Goal: Task Accomplishment & Management: Complete application form

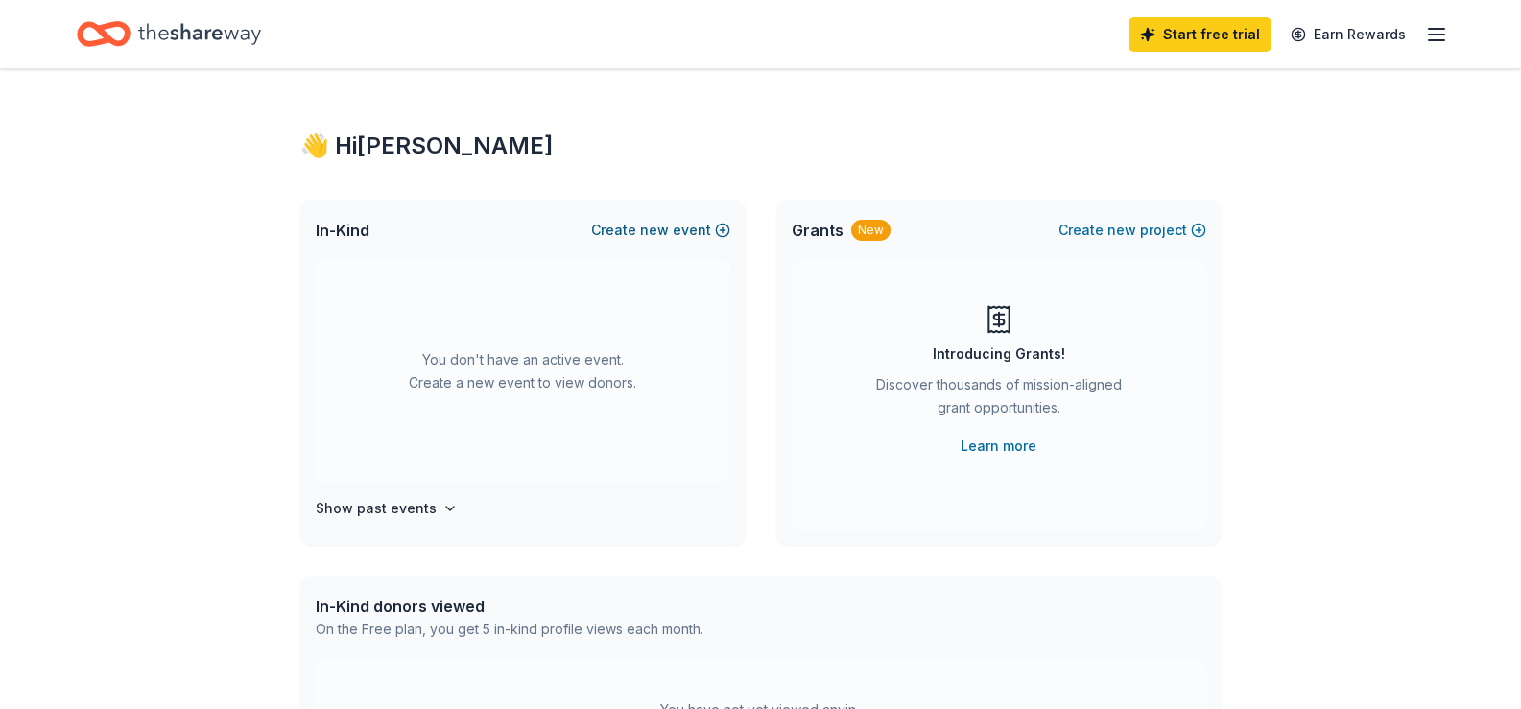
click at [669, 234] on span "new" at bounding box center [654, 230] width 29 height 23
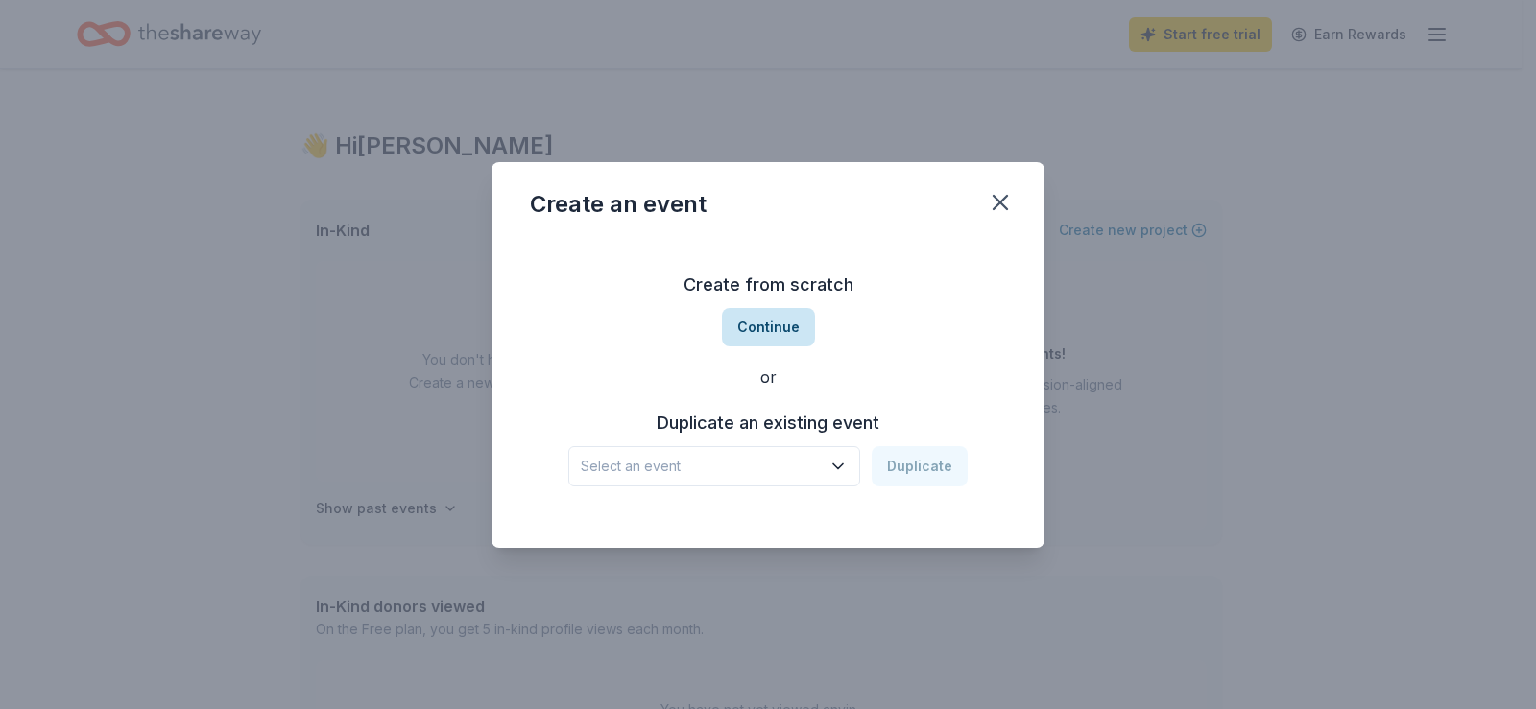
click at [776, 331] on button "Continue" at bounding box center [768, 327] width 93 height 38
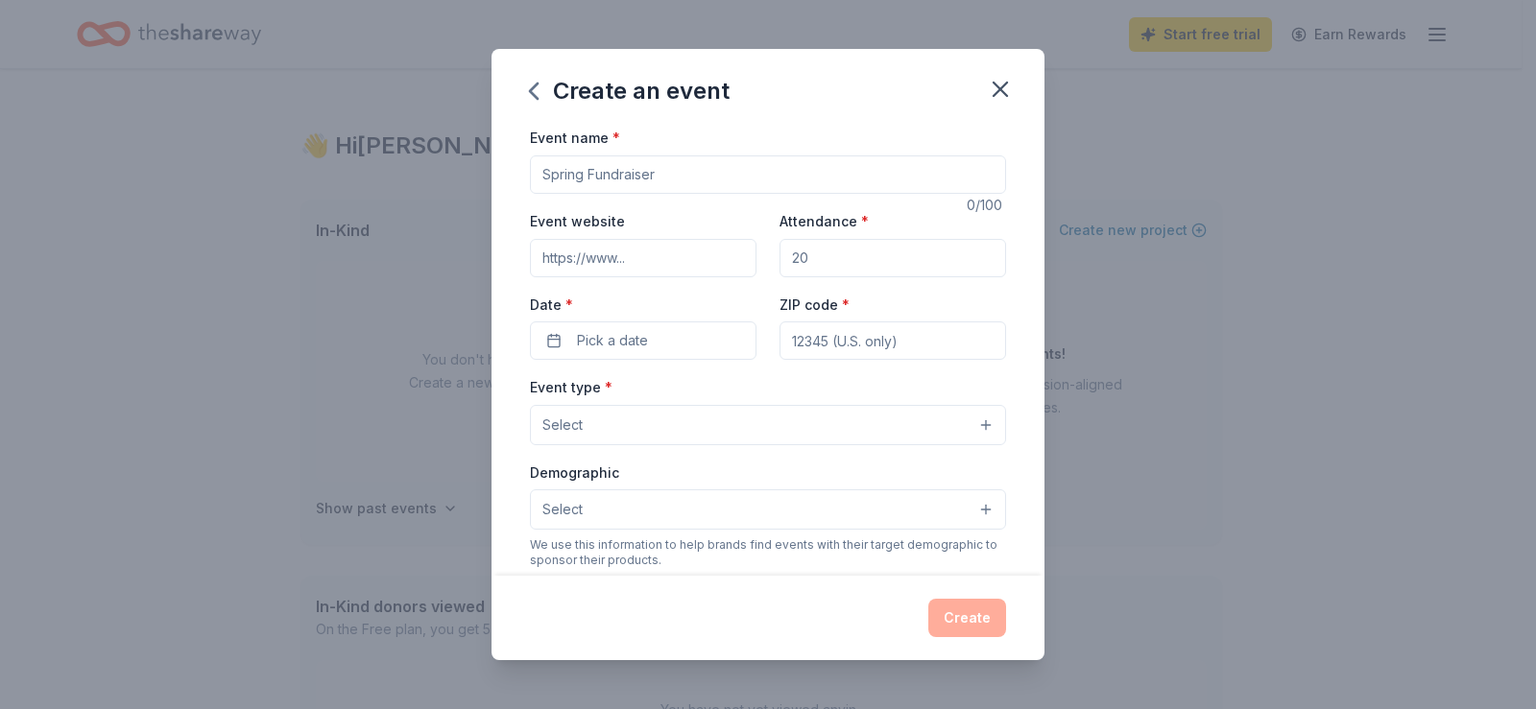
click at [681, 178] on input "Event name *" at bounding box center [768, 174] width 476 height 38
type input "Christmas Craft Fair and Basket Raffle"
click at [850, 260] on input "Attendance *" at bounding box center [892, 258] width 227 height 38
type input "300"
click at [648, 315] on div "Date * Pick a date" at bounding box center [643, 327] width 227 height 68
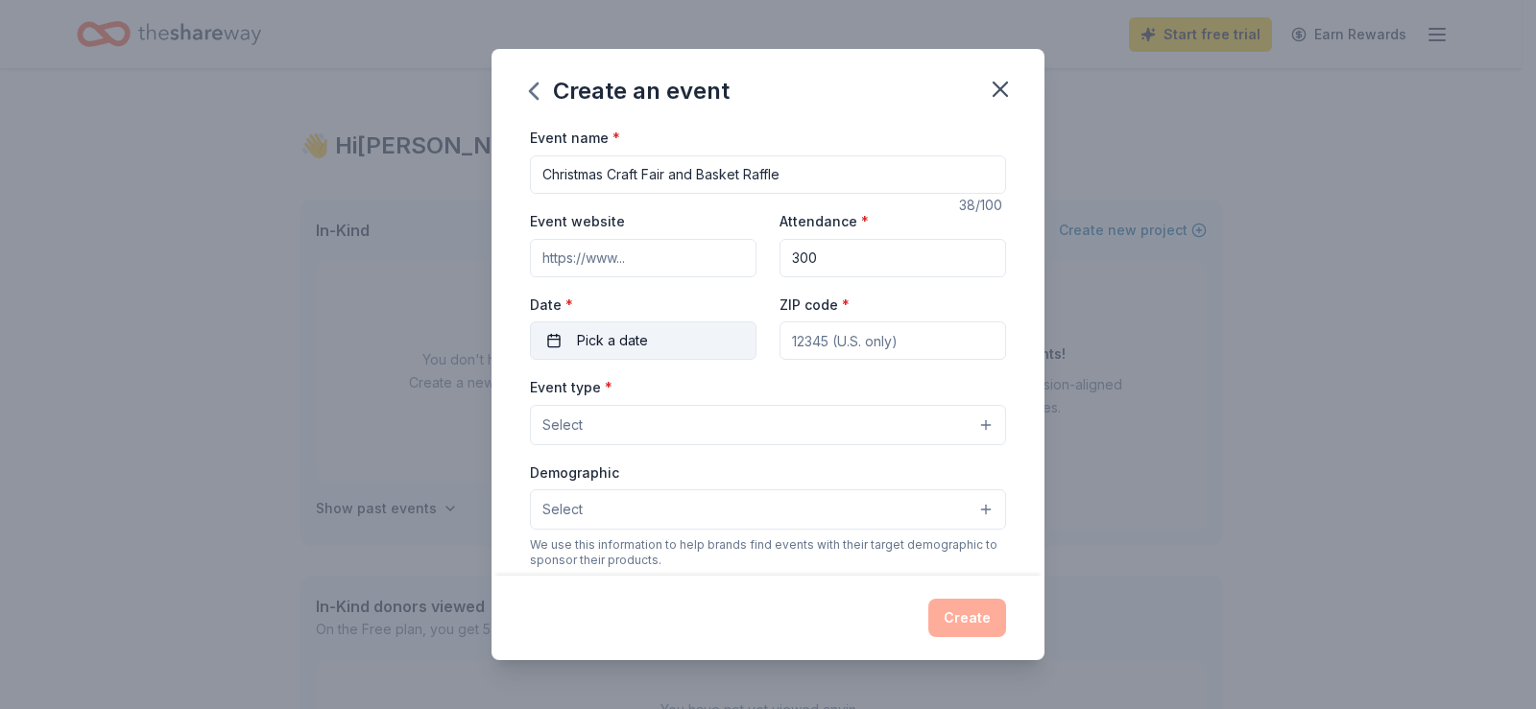
click at [646, 334] on span "Pick a date" at bounding box center [612, 340] width 71 height 23
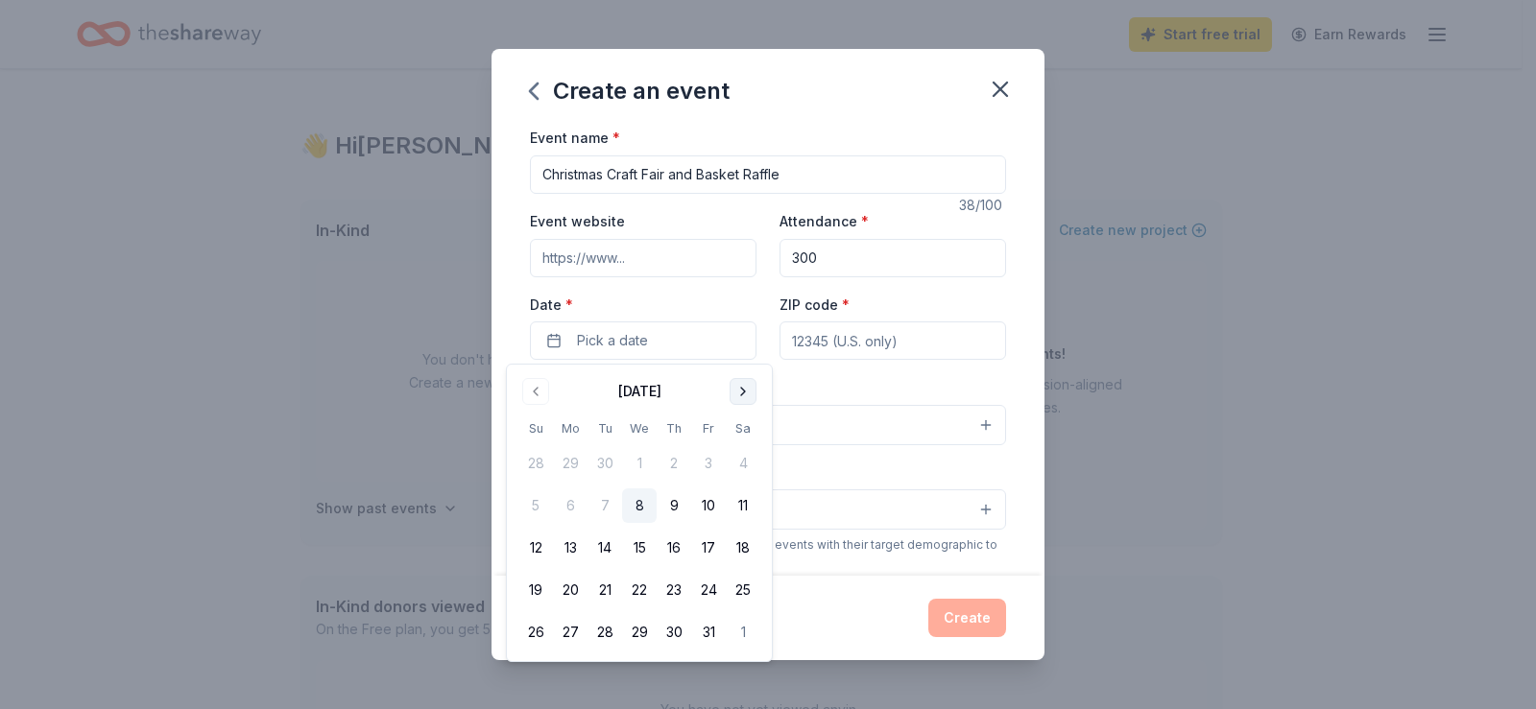
click at [741, 393] on button "Go to next month" at bounding box center [742, 391] width 27 height 27
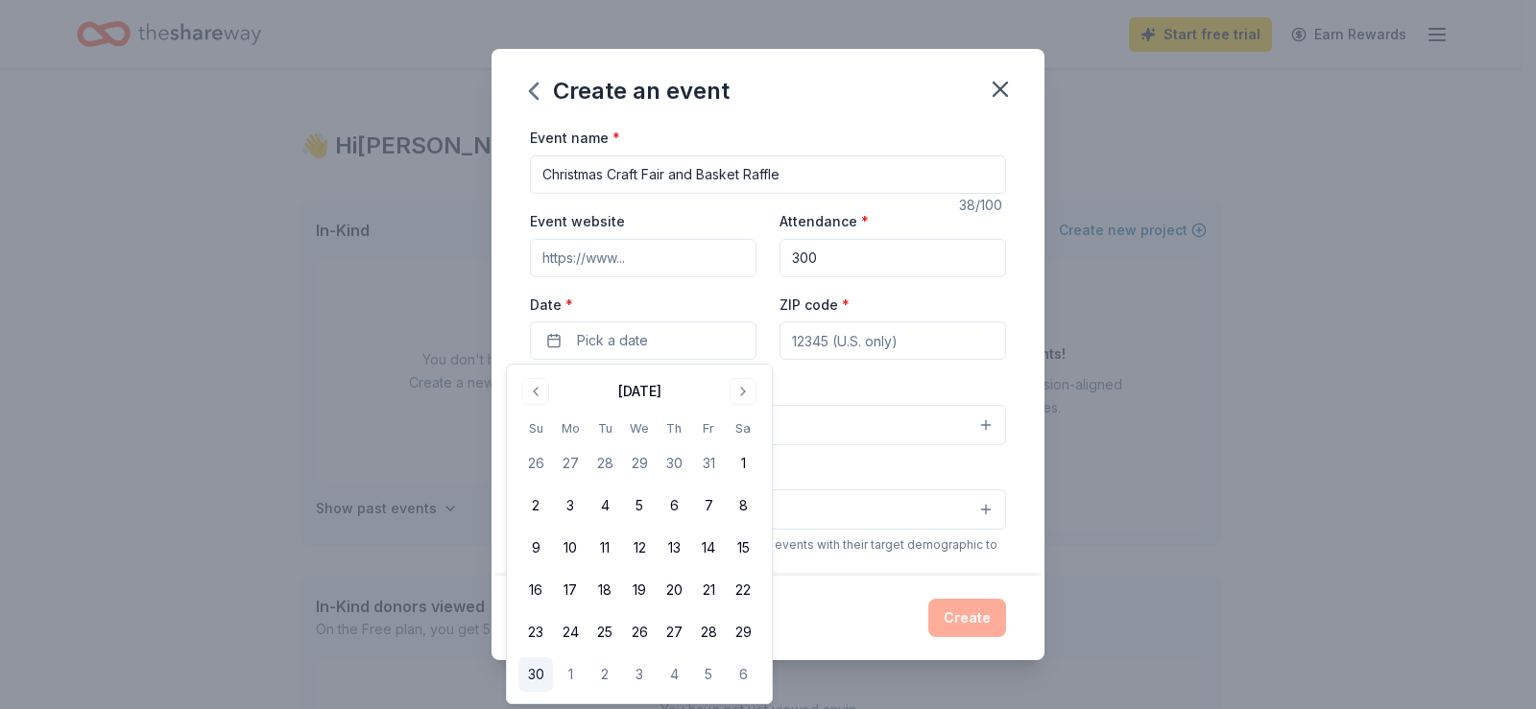
click at [533, 672] on button "30" at bounding box center [535, 674] width 35 height 35
click at [886, 349] on input "ZIP code *" at bounding box center [892, 341] width 227 height 38
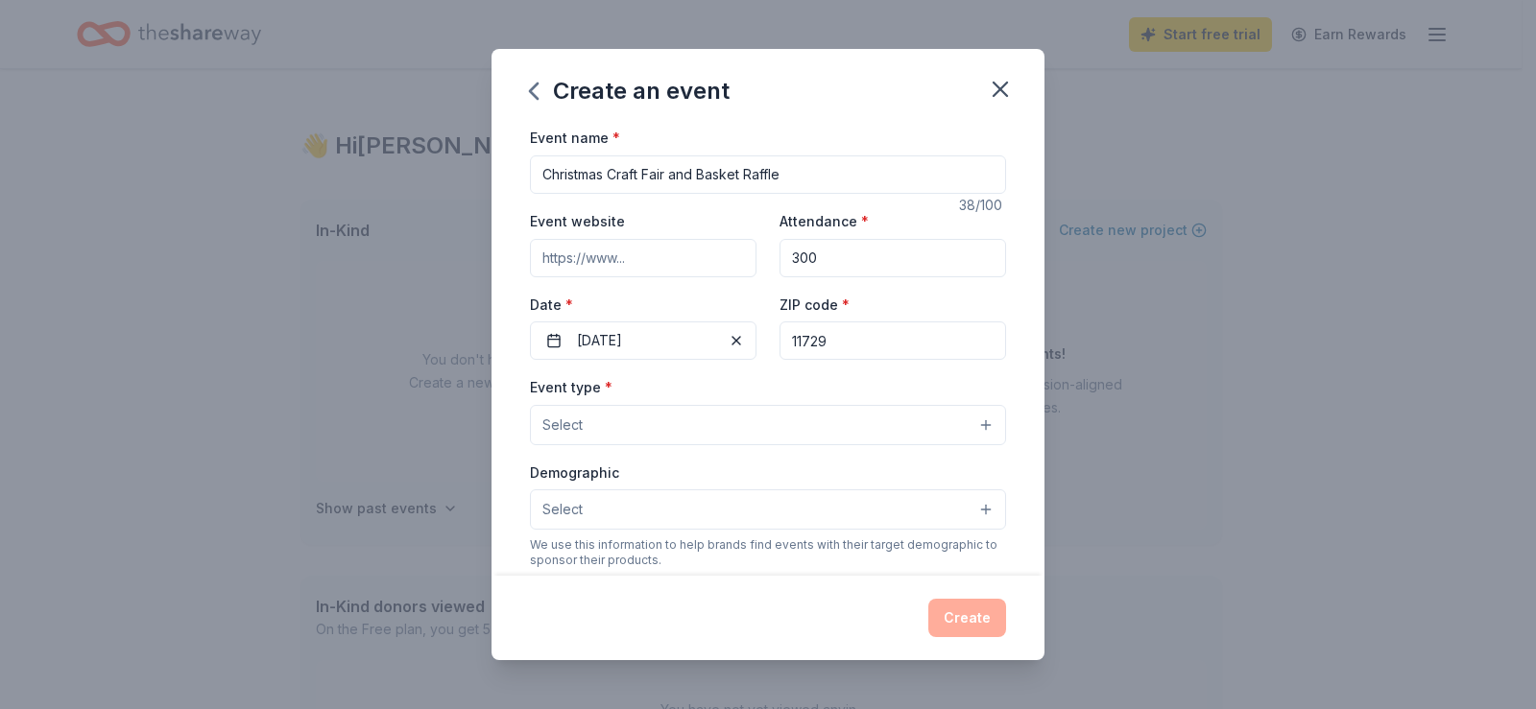
type input "11729"
click at [730, 432] on button "Select" at bounding box center [768, 425] width 476 height 40
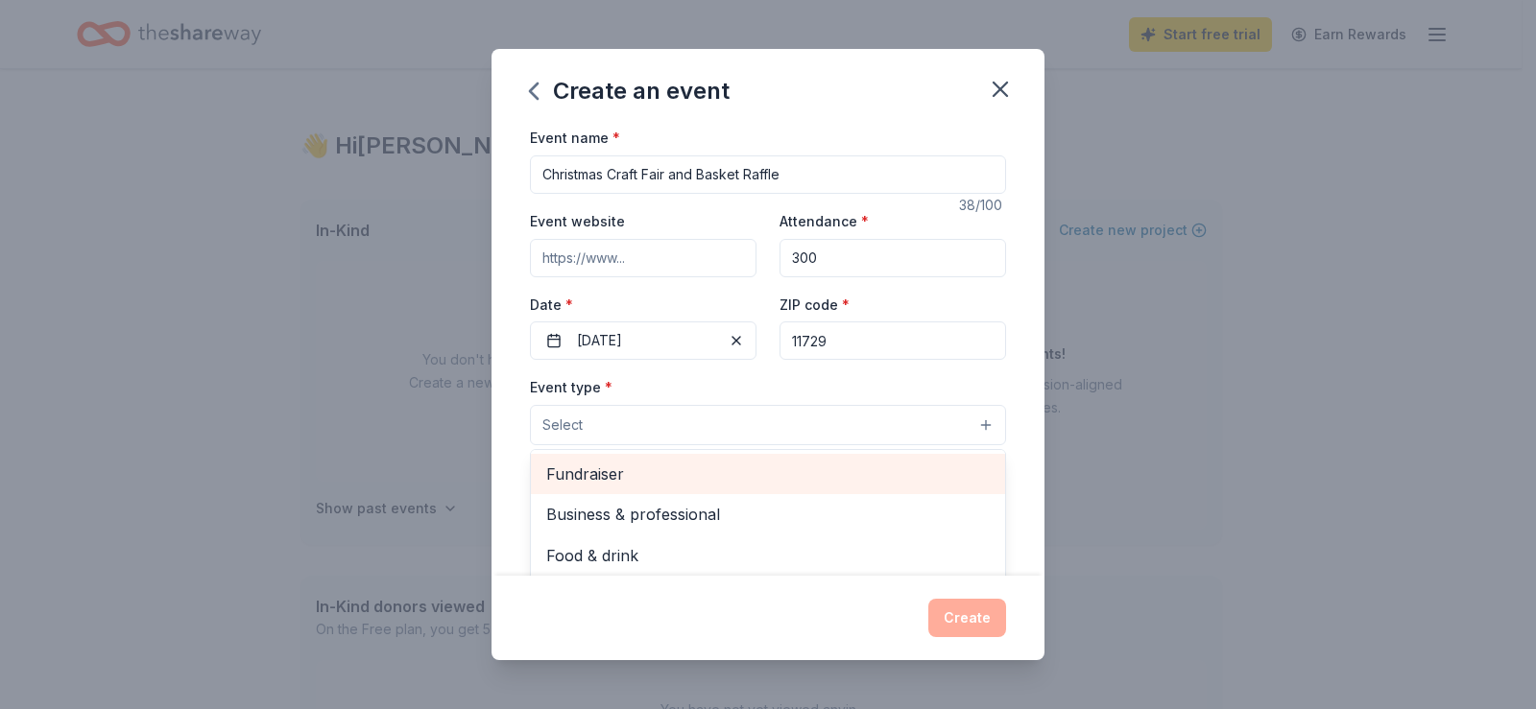
click at [653, 470] on span "Fundraiser" at bounding box center [767, 474] width 443 height 25
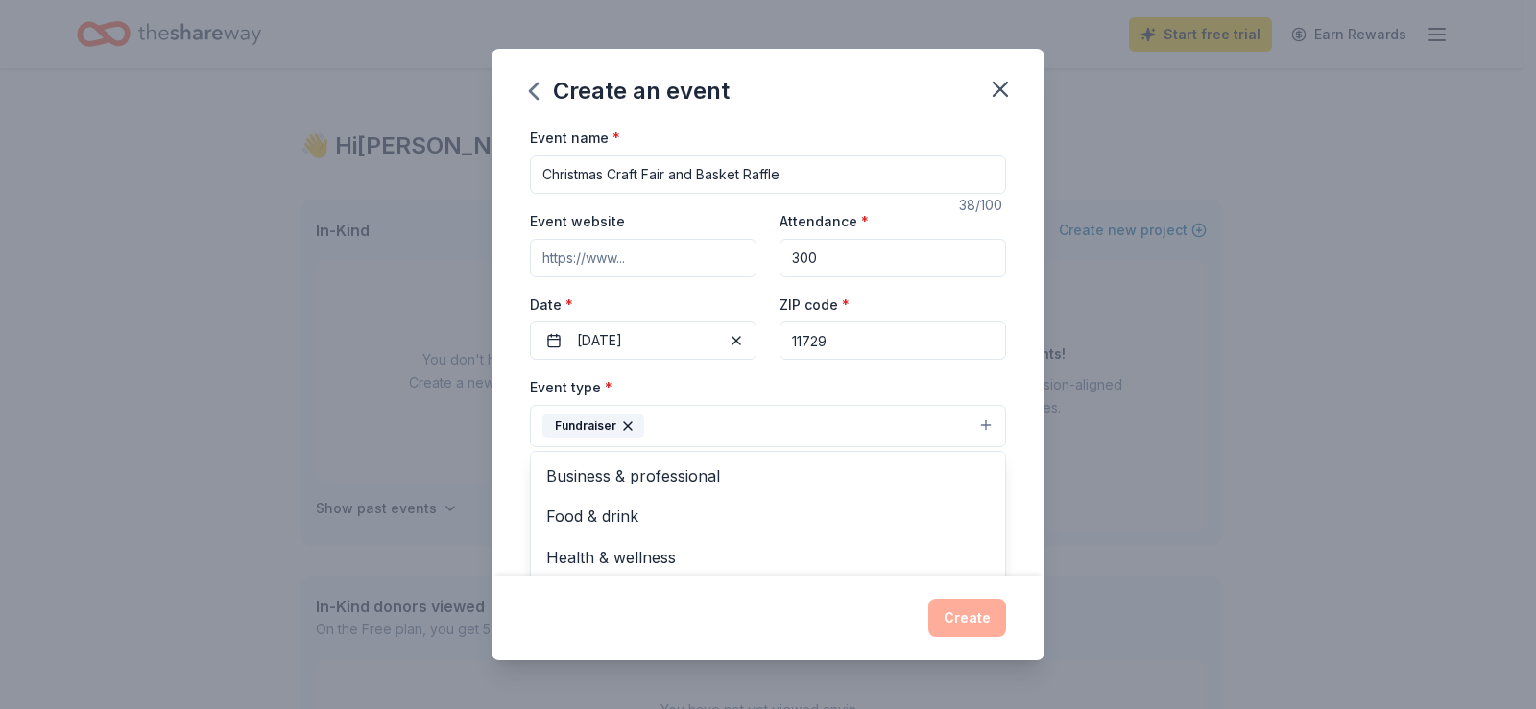
click at [1006, 494] on div "Event name * Christmas Craft Fair and Basket Raffle 38 /100 Event website Atten…" at bounding box center [767, 350] width 553 height 449
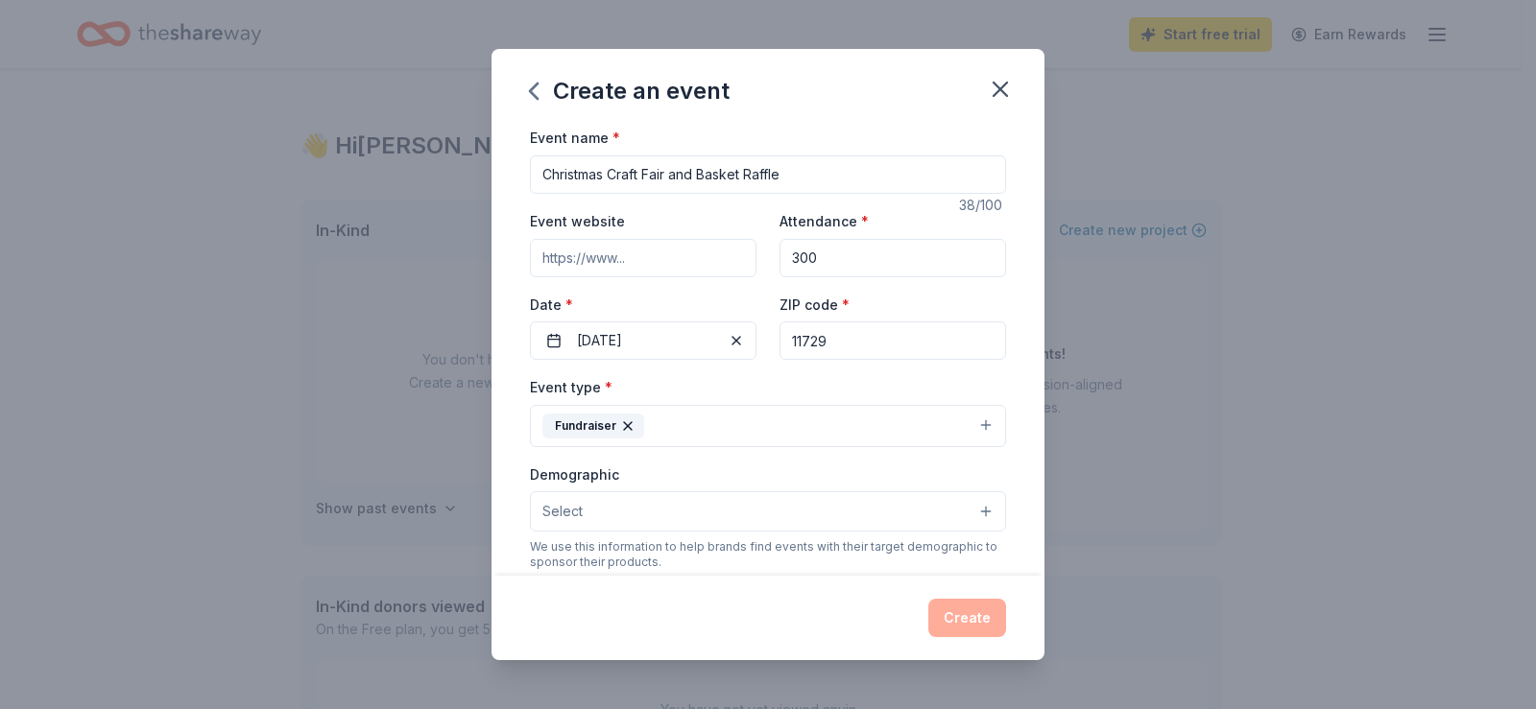
click at [624, 496] on button "Select" at bounding box center [768, 511] width 476 height 40
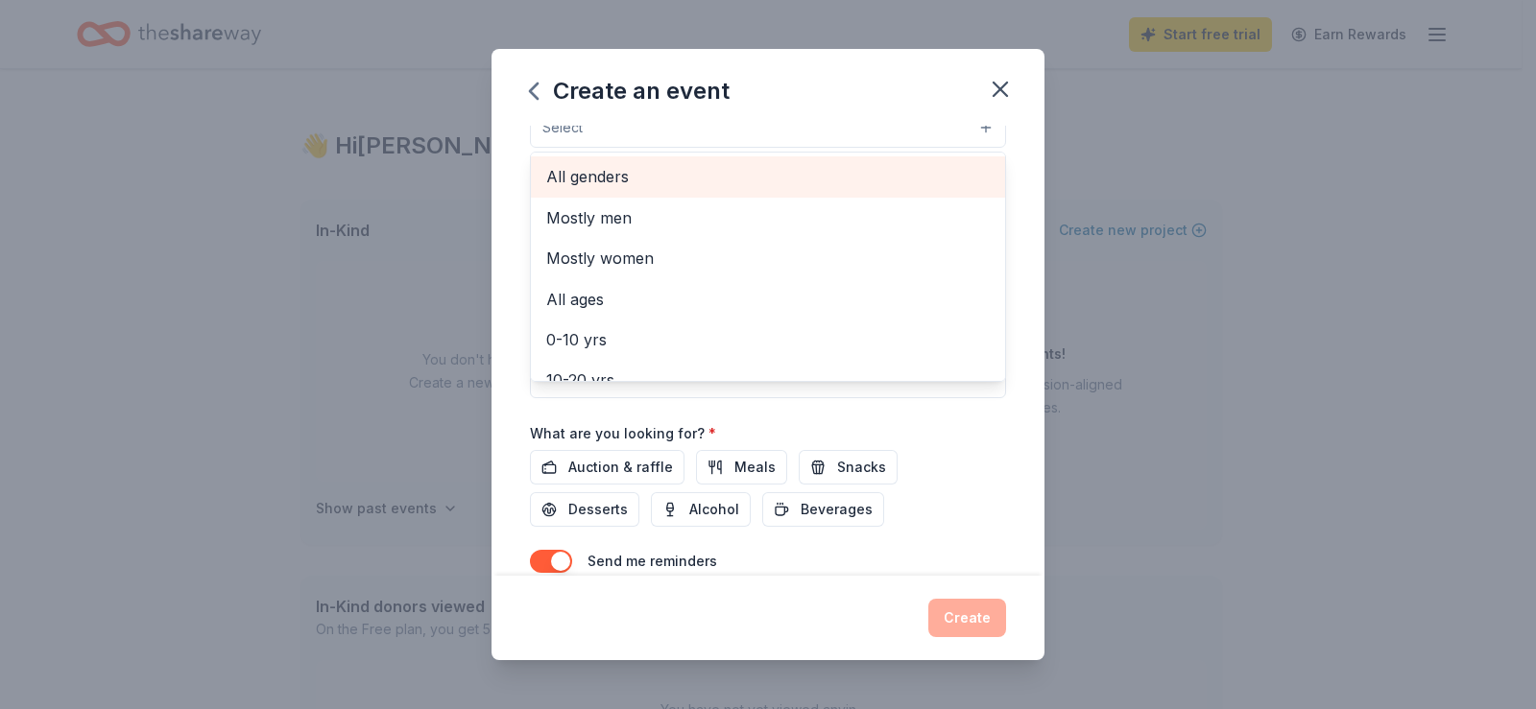
click at [617, 184] on span "All genders" at bounding box center [767, 176] width 443 height 25
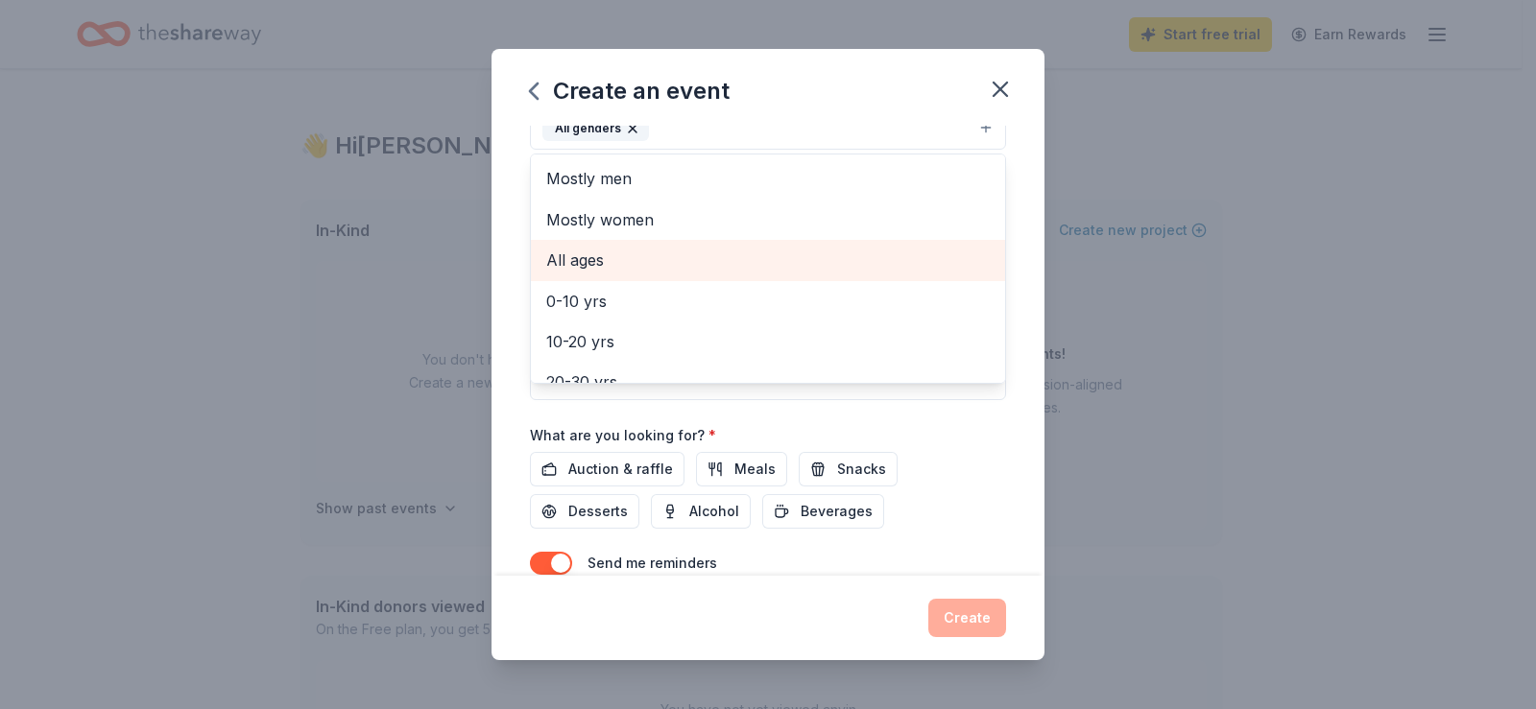
click at [601, 254] on span "All ages" at bounding box center [767, 260] width 443 height 25
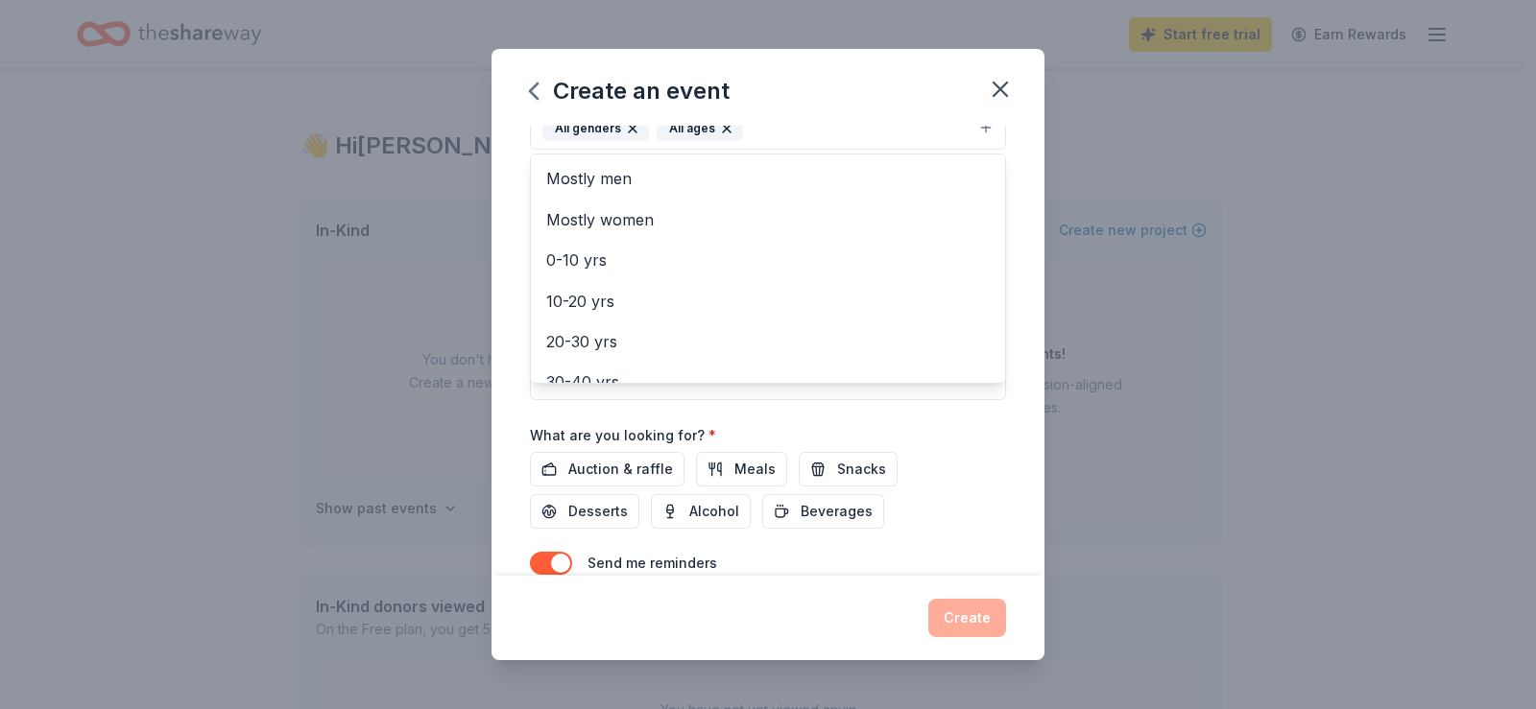
click at [612, 472] on div "Event name * Christmas Craft Fair and Basket Raffle 38 /100 Event website Atten…" at bounding box center [768, 187] width 476 height 891
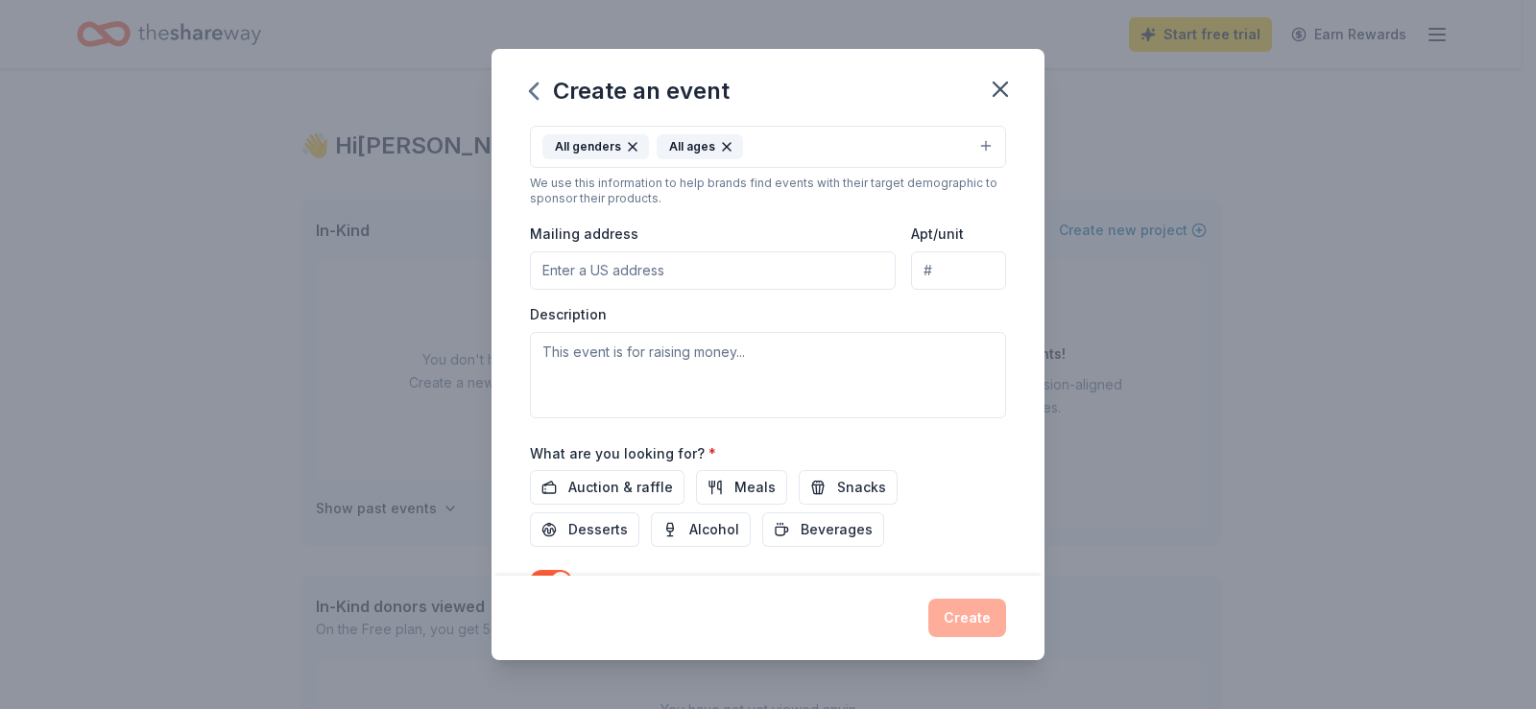
click at [606, 277] on input "Mailing address" at bounding box center [713, 270] width 366 height 38
type input "[STREET_ADDRESS]"
click at [610, 377] on textarea at bounding box center [768, 375] width 476 height 86
click at [583, 366] on textarea at bounding box center [768, 375] width 476 height 86
click at [572, 358] on textarea at bounding box center [768, 375] width 476 height 86
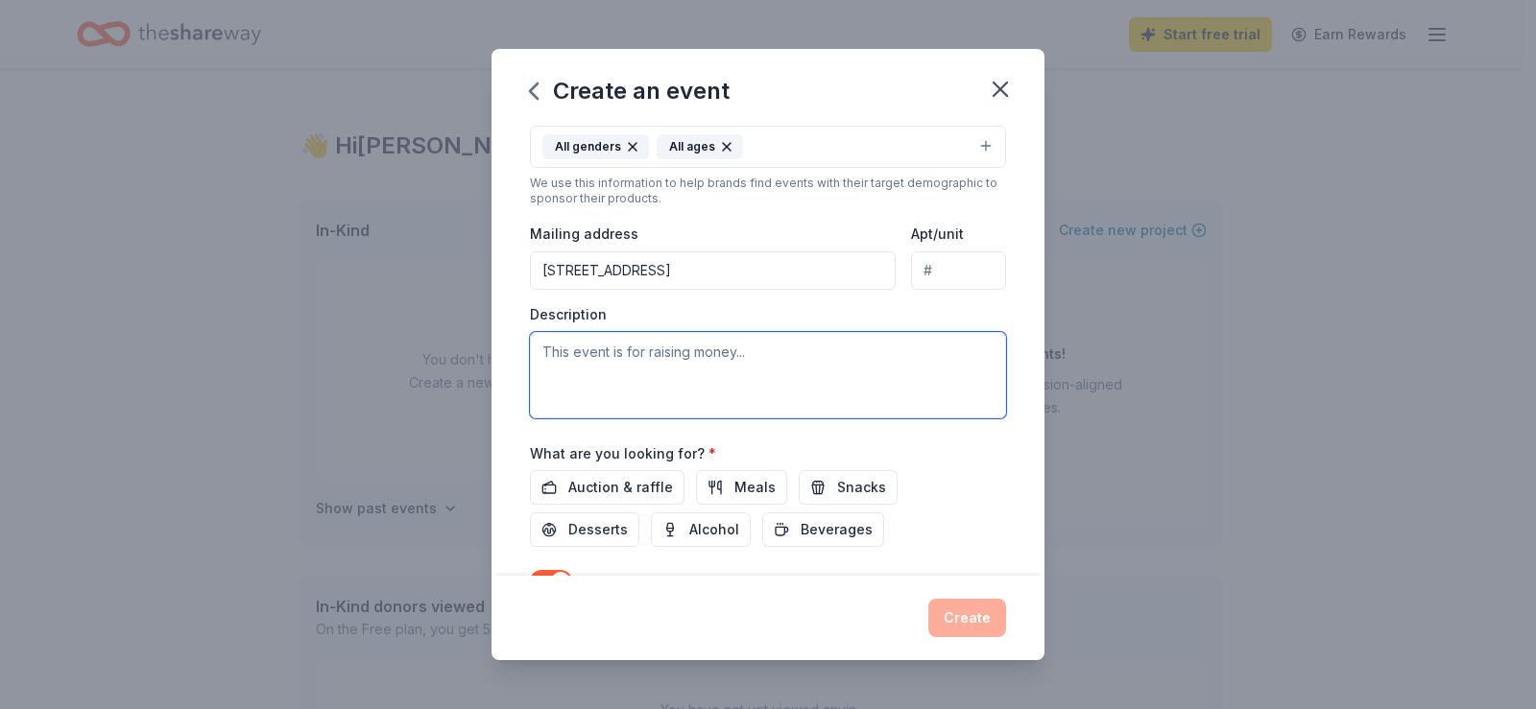
paste textarea ", we will be hosting a Christmas Craft Fair on [DATE] as a fundraiser, which wi…"
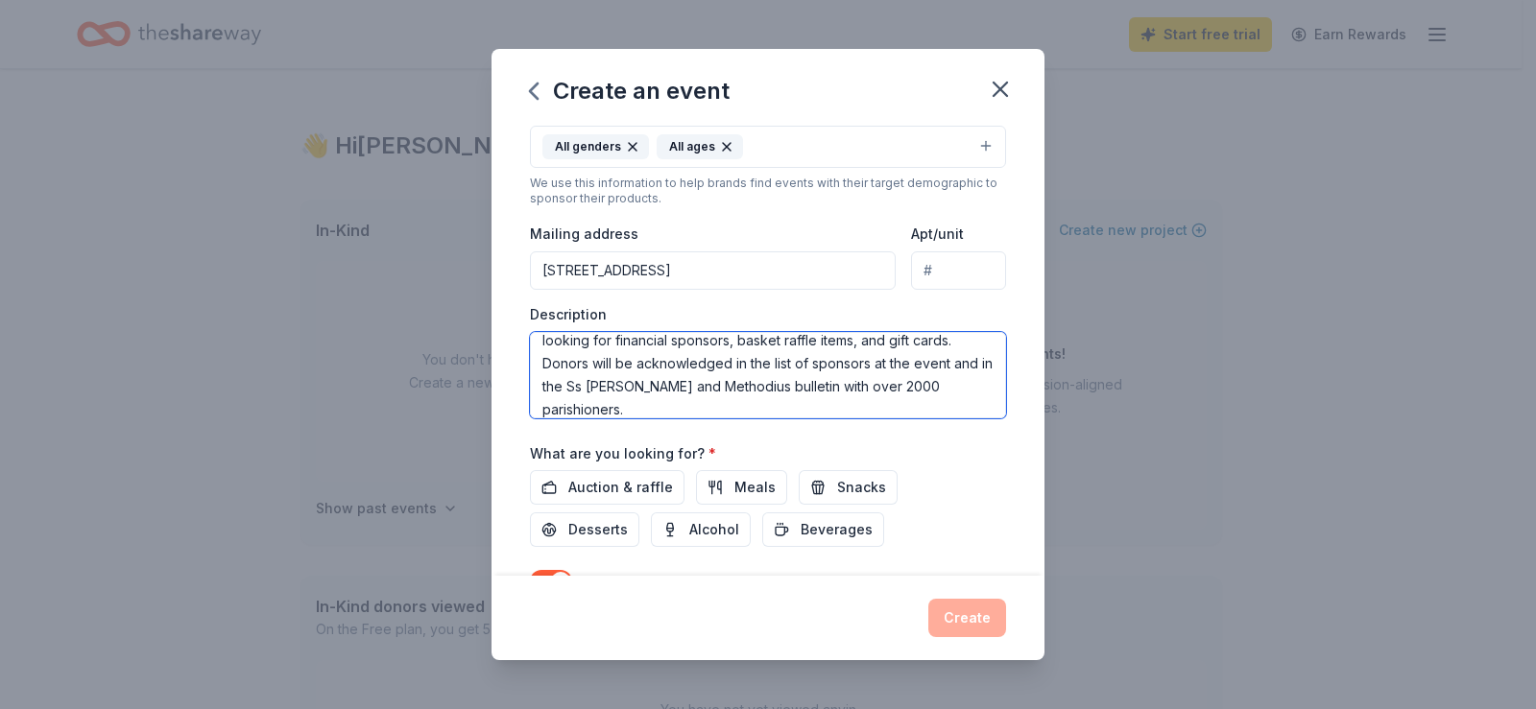
scroll to position [0, 0]
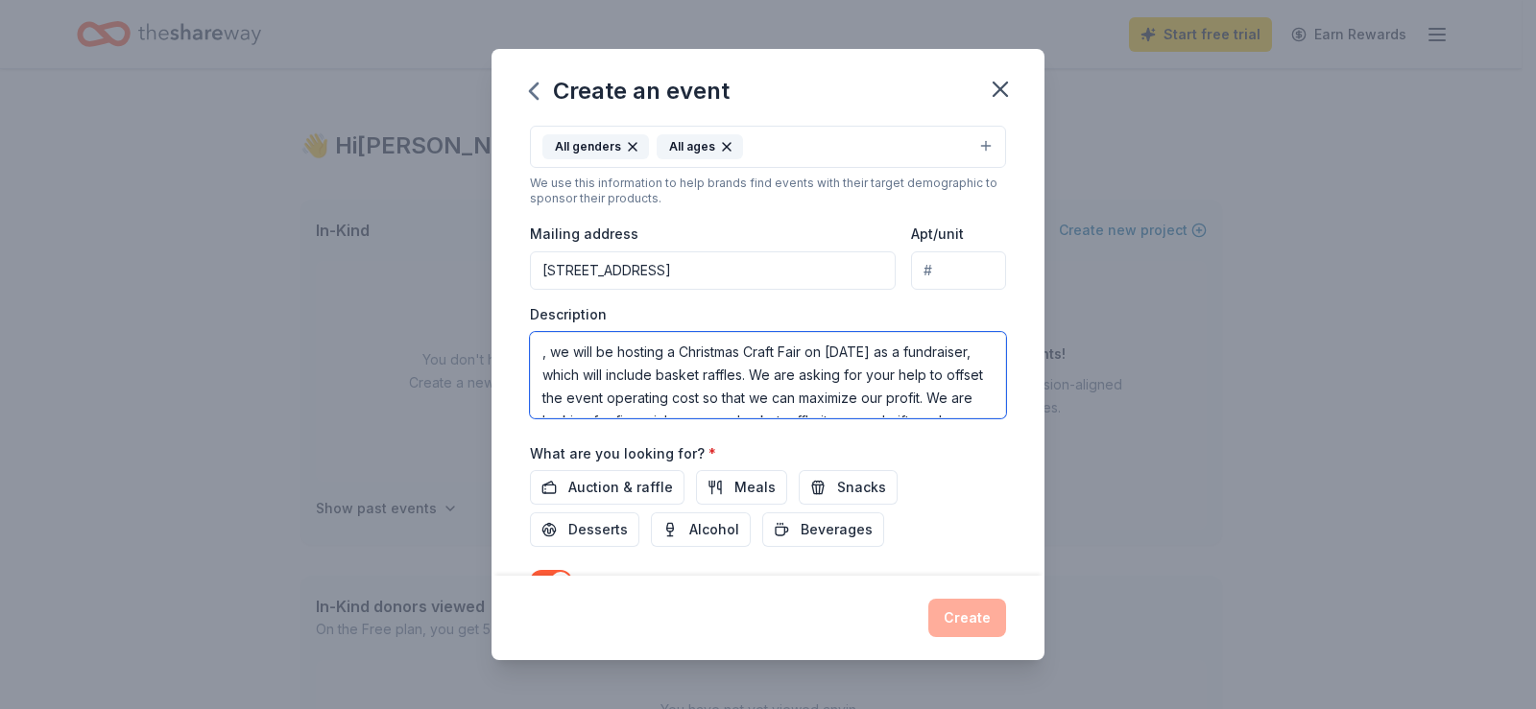
click at [562, 351] on textarea ", we will be hosting a Christmas Craft Fair on [DATE] as a fundraiser, which wi…" at bounding box center [768, 375] width 476 height 86
click at [734, 402] on textarea "This event is e will be hosting a Christmas Craft Fair on [DATE] as a fundraise…" at bounding box center [768, 375] width 476 height 86
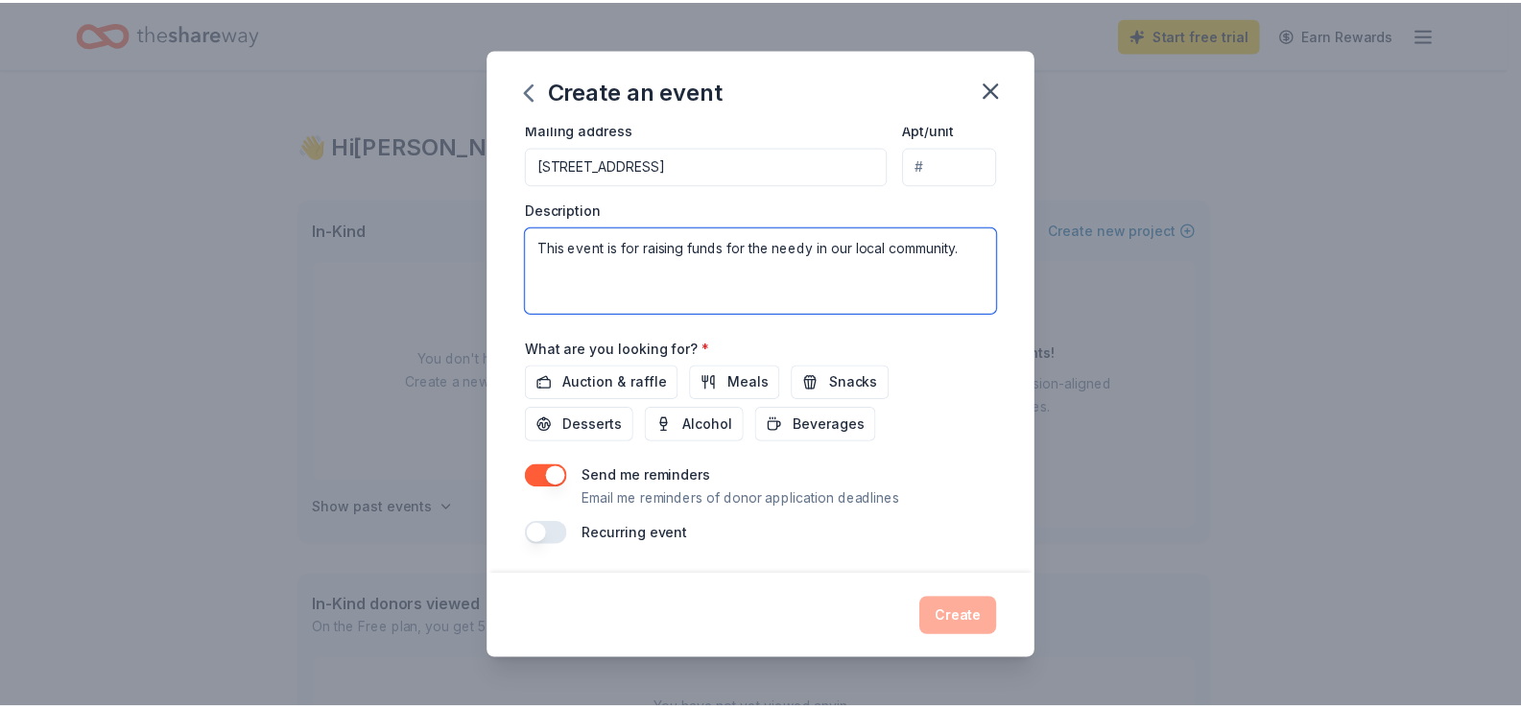
scroll to position [471, 0]
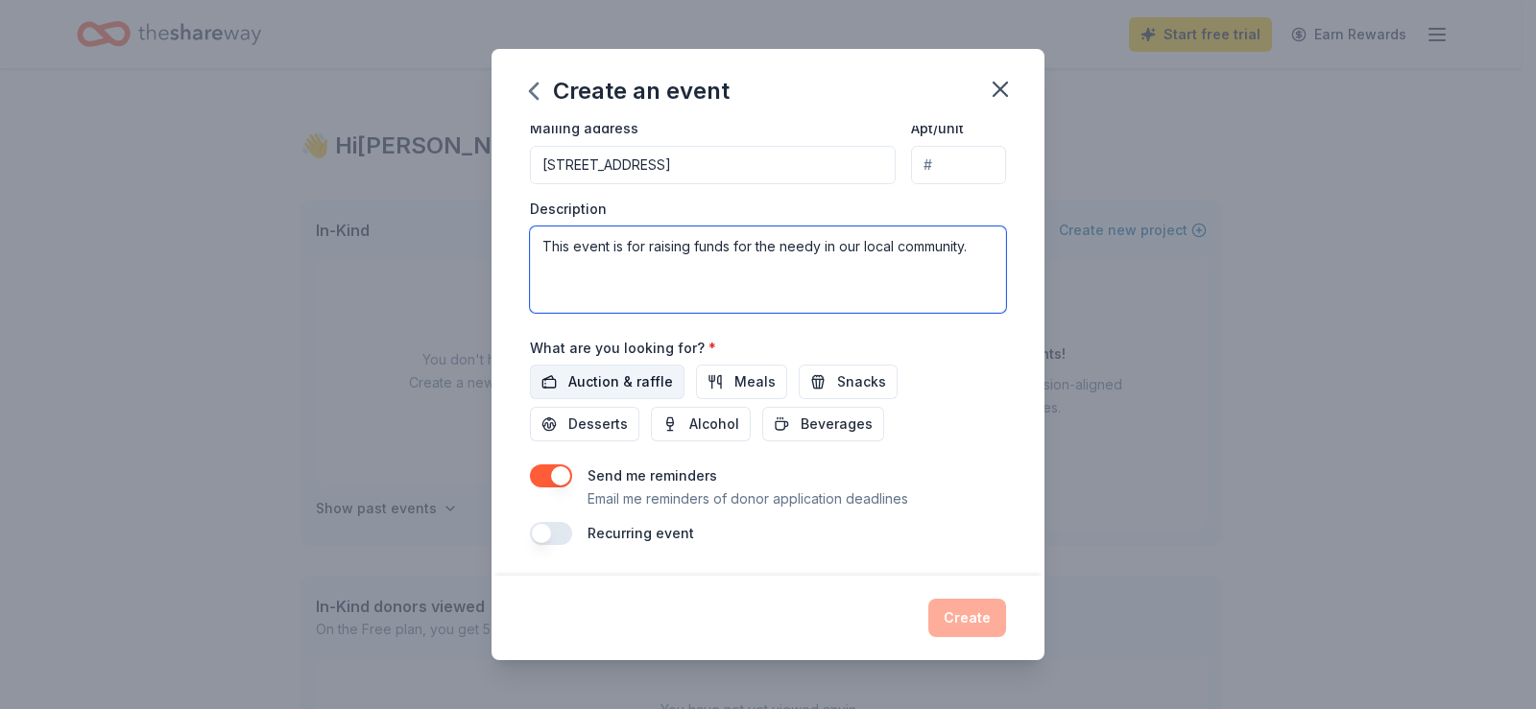
type textarea "This event is for raising funds for the needy in our local community."
click at [615, 384] on span "Auction & raffle" at bounding box center [620, 382] width 105 height 23
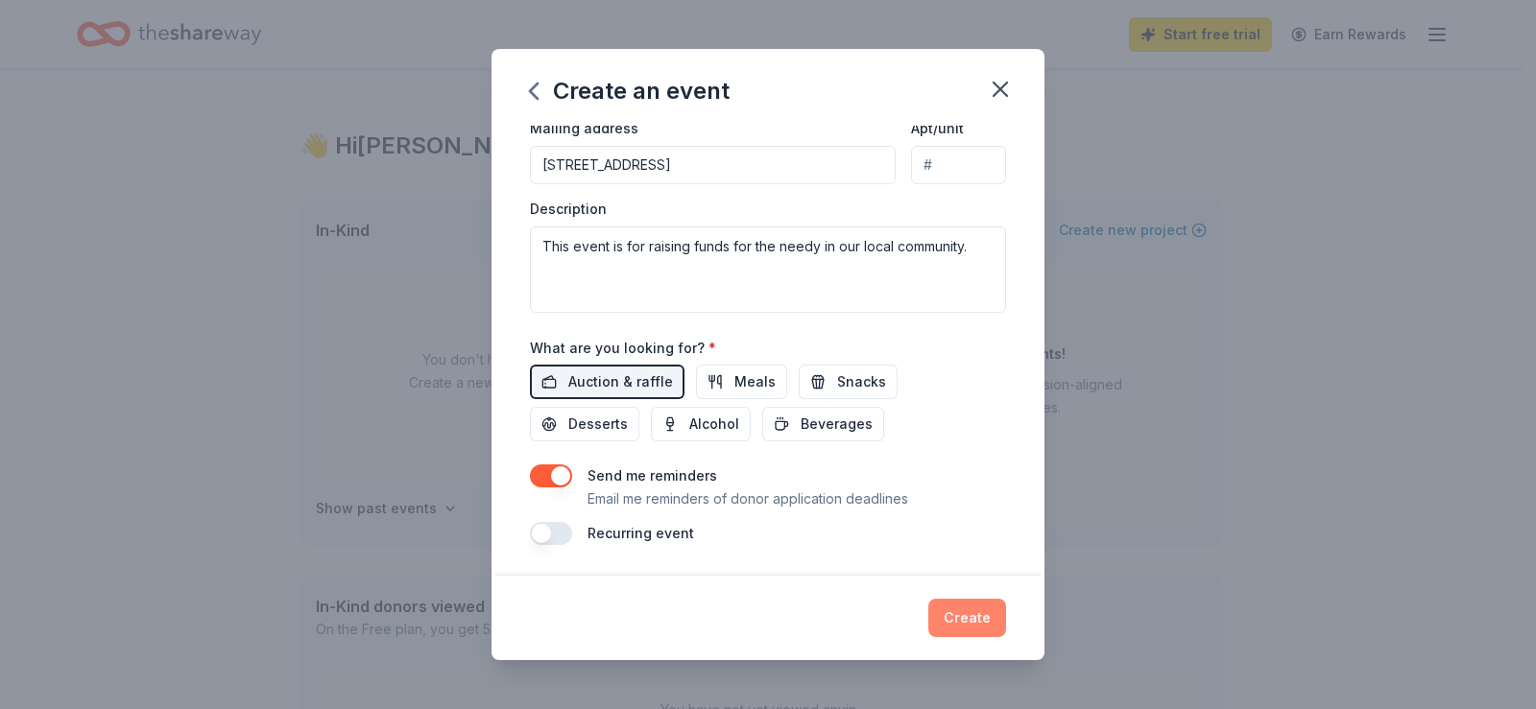
click at [970, 613] on button "Create" at bounding box center [967, 618] width 78 height 38
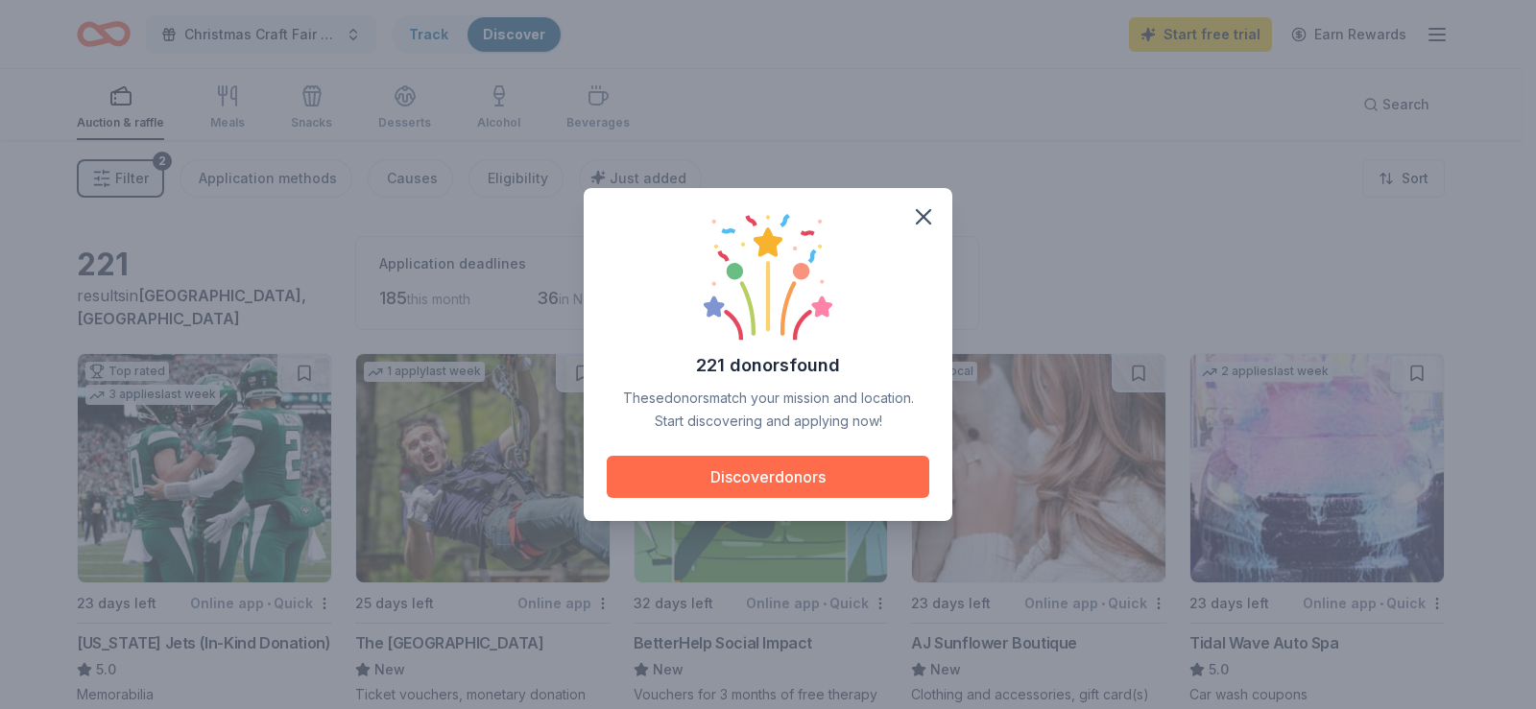
click at [748, 471] on button "Discover donors" at bounding box center [768, 477] width 323 height 42
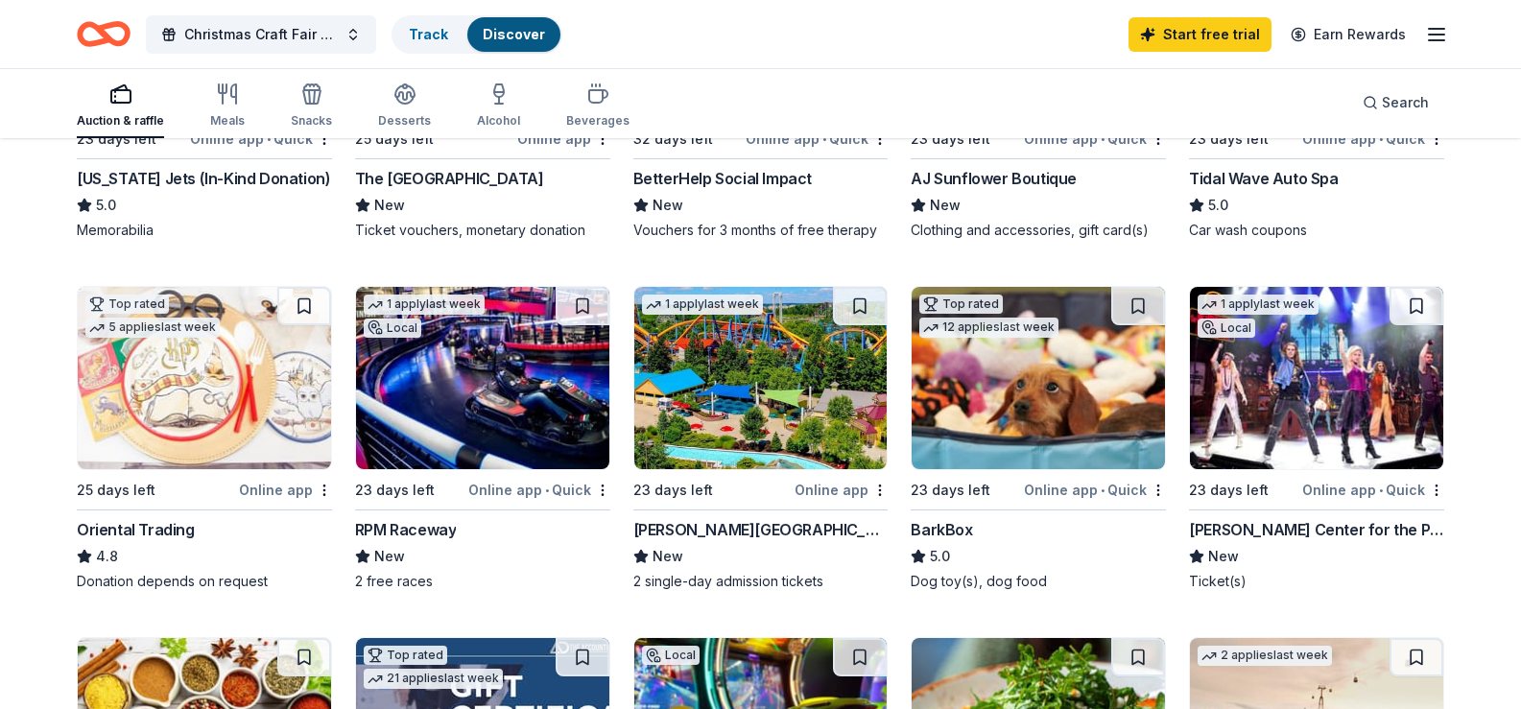
scroll to position [384, 0]
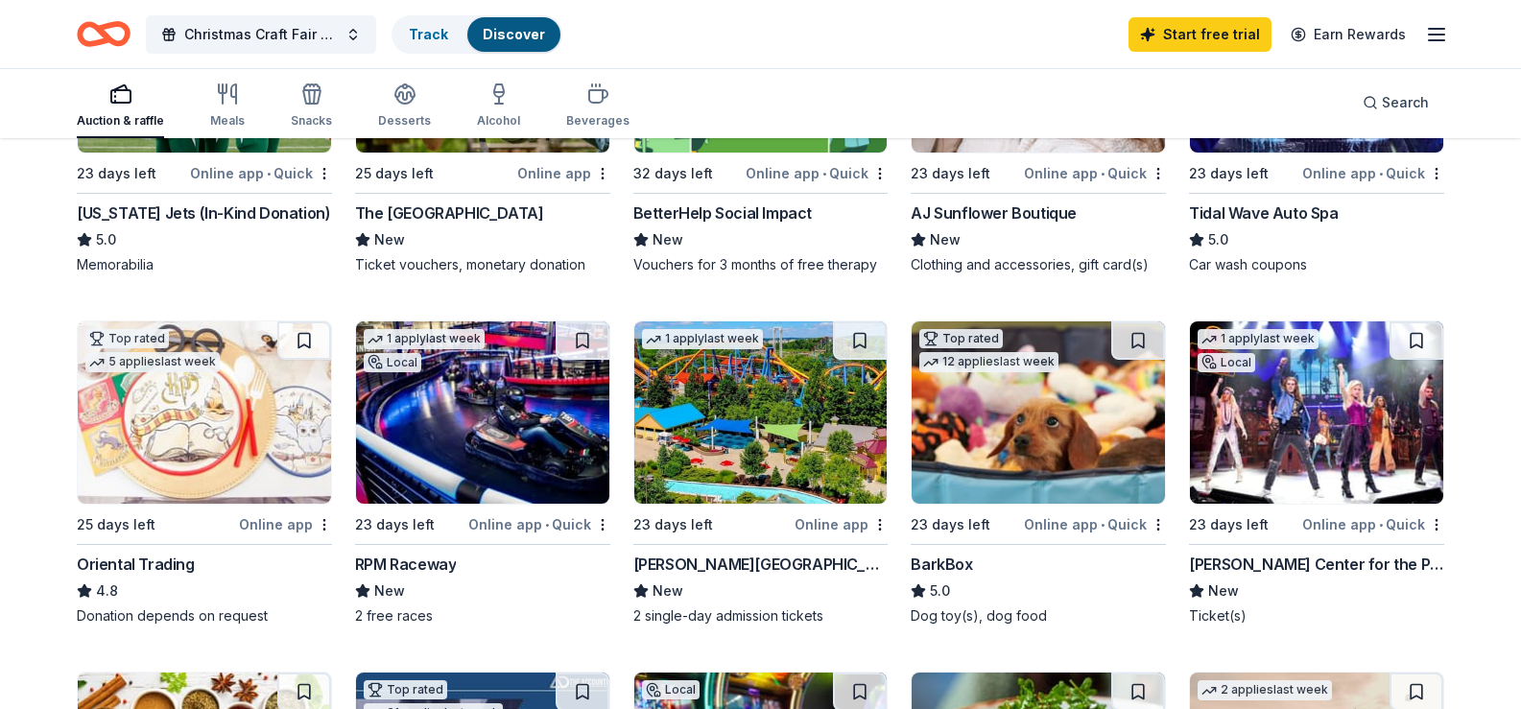
click at [424, 225] on div "The [GEOGRAPHIC_DATA]" at bounding box center [449, 213] width 189 height 23
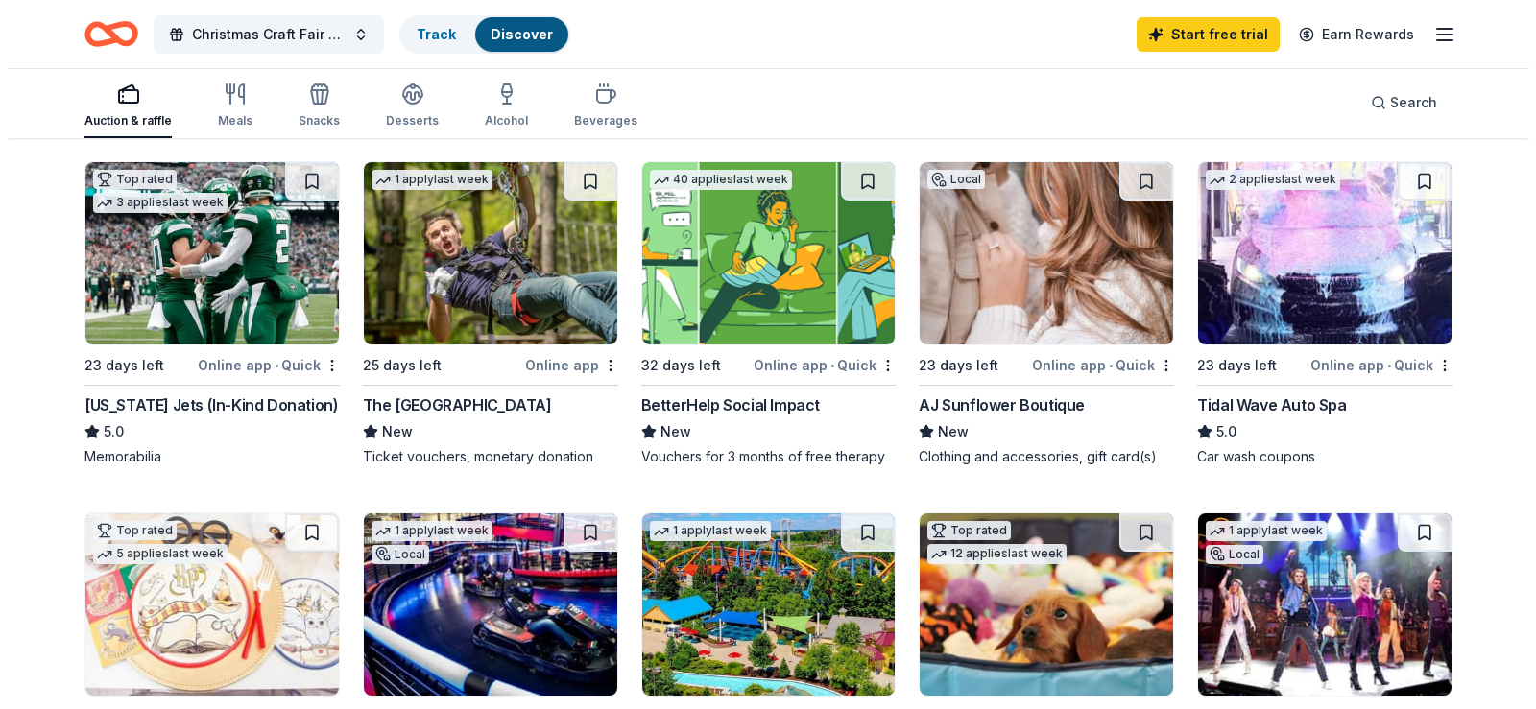
scroll to position [0, 0]
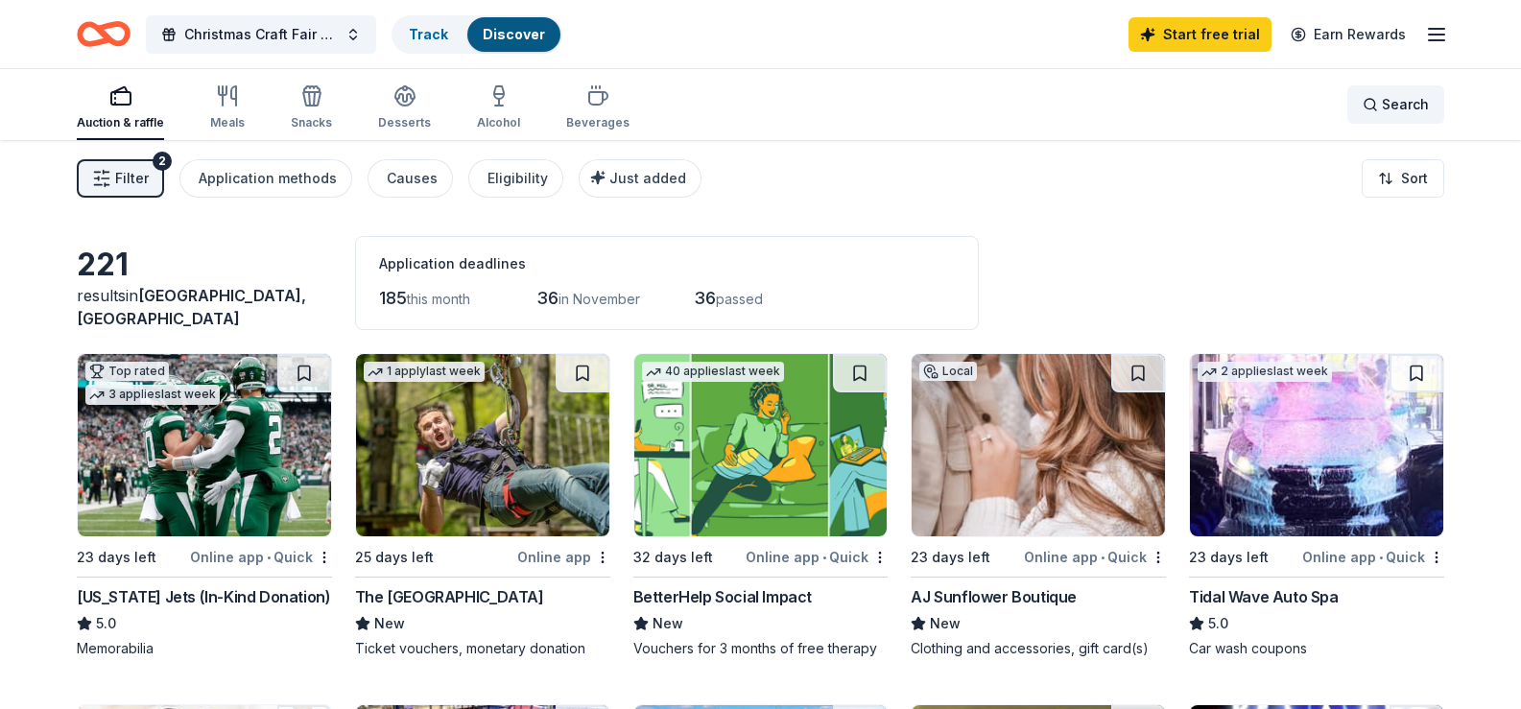
click at [1425, 115] on span "Search" at bounding box center [1405, 104] width 47 height 23
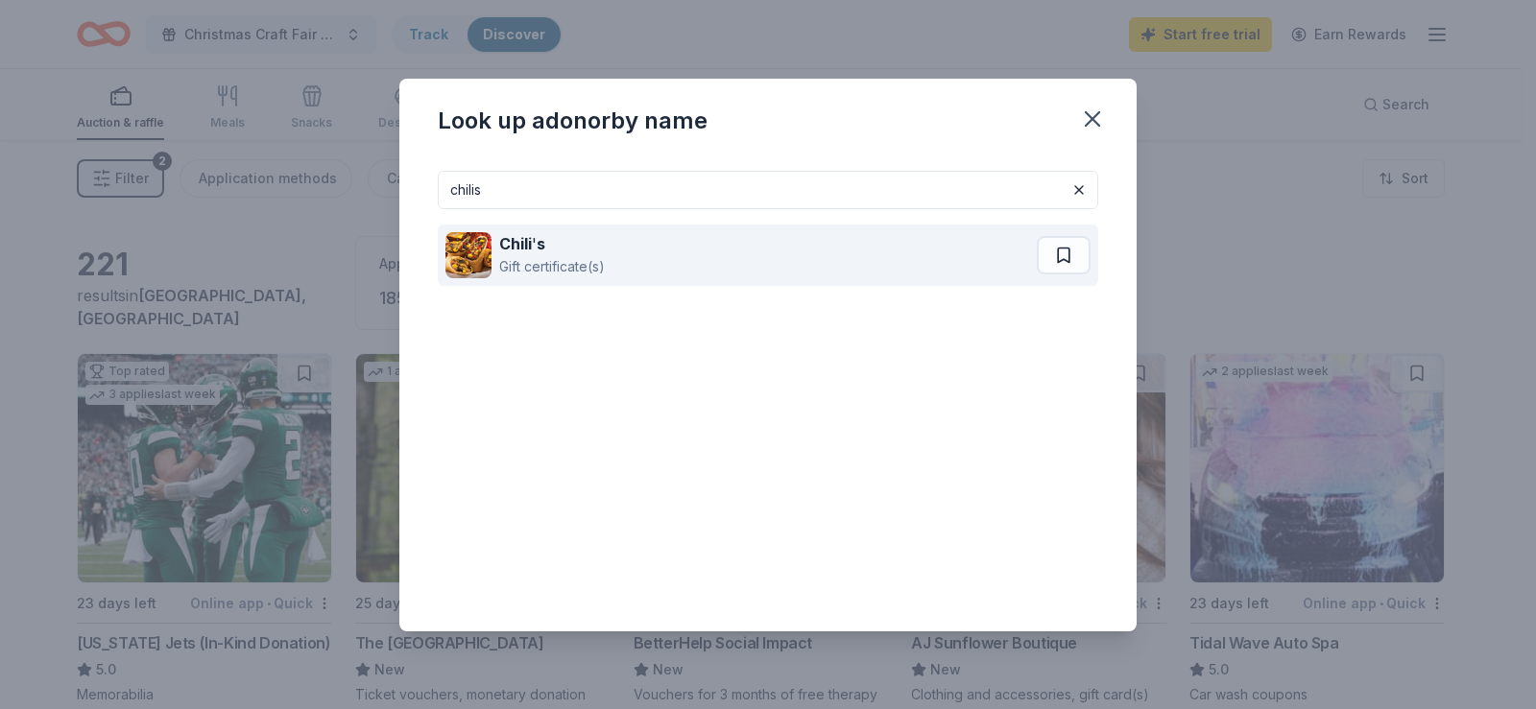
type input "chilis"
click at [517, 252] on strong "Chili" at bounding box center [515, 243] width 33 height 19
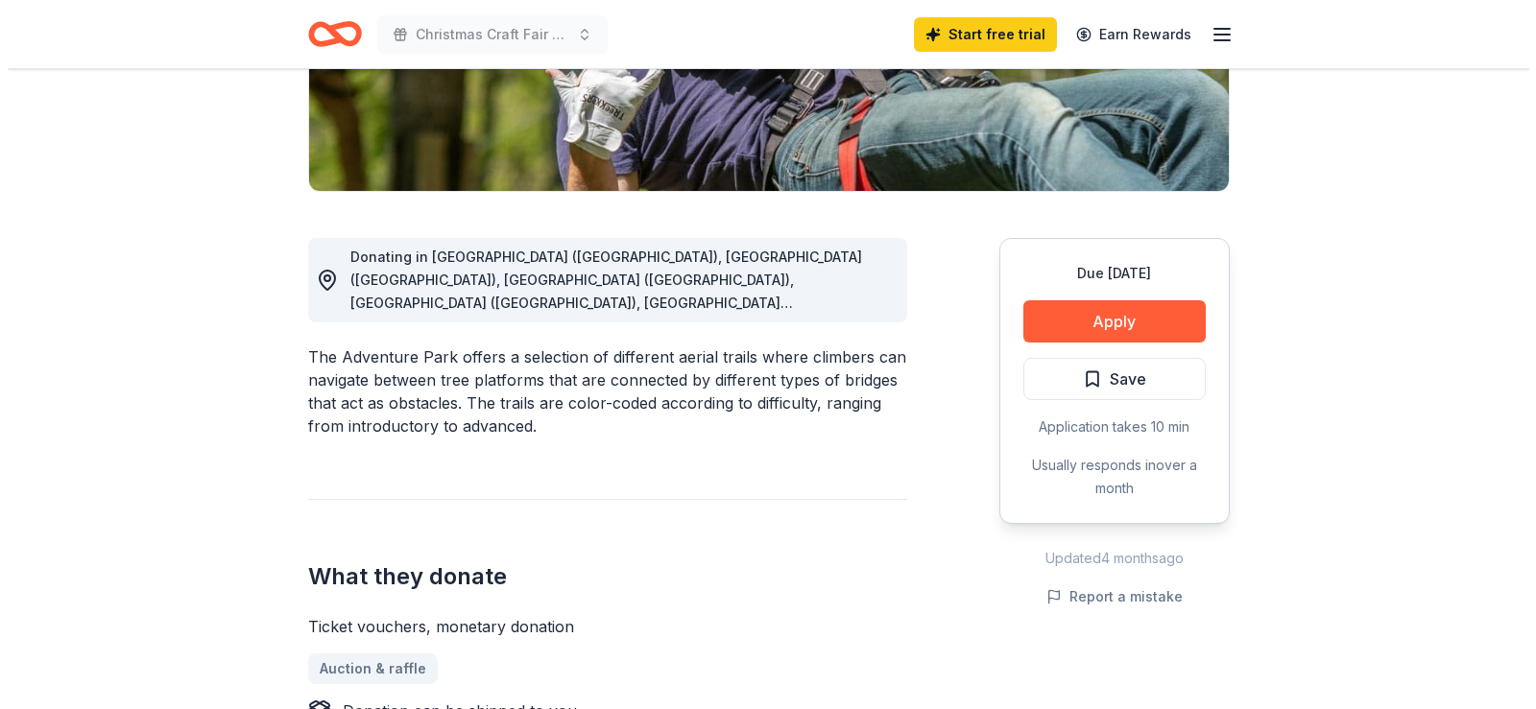
scroll to position [288, 0]
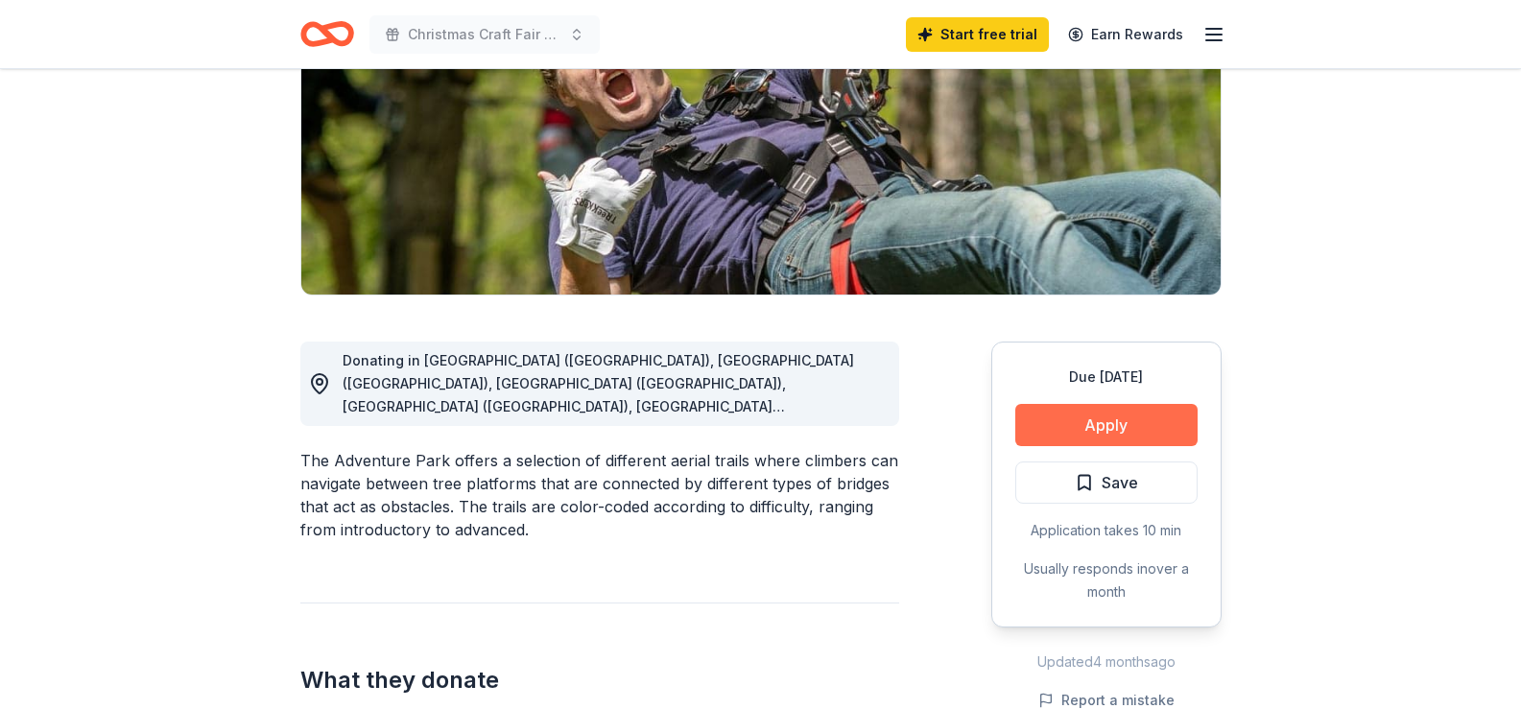
click at [1112, 426] on button "Apply" at bounding box center [1107, 425] width 182 height 42
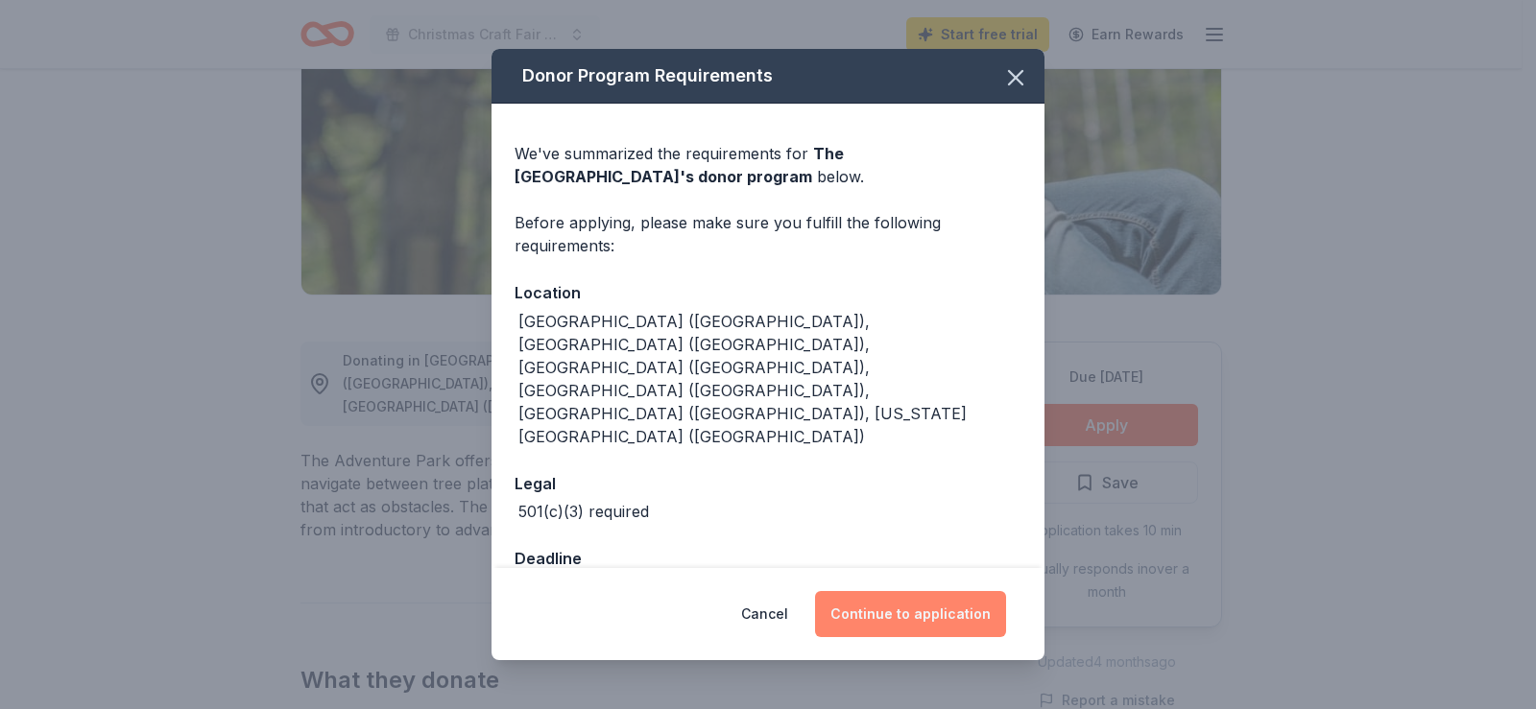
click at [938, 598] on button "Continue to application" at bounding box center [910, 614] width 191 height 46
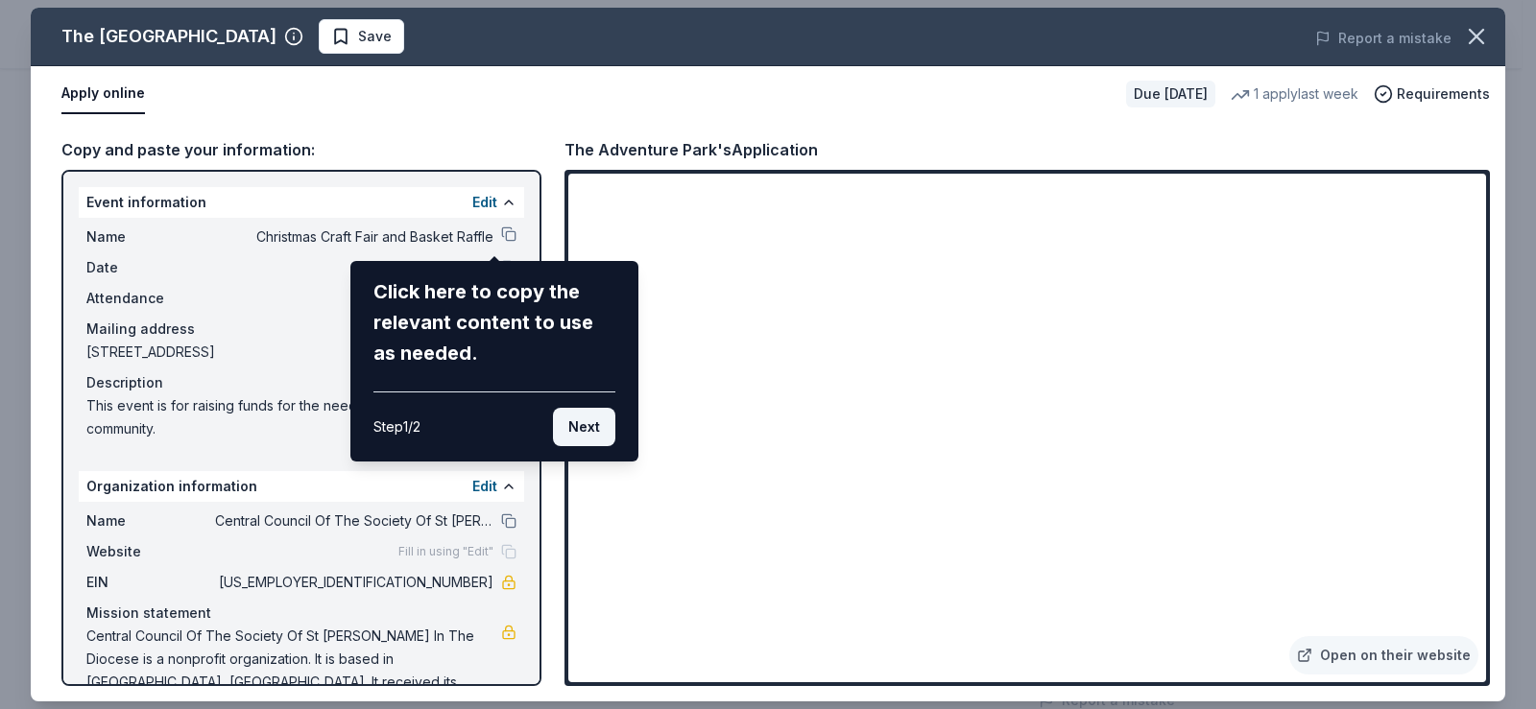
click at [584, 425] on button "Next" at bounding box center [584, 427] width 62 height 38
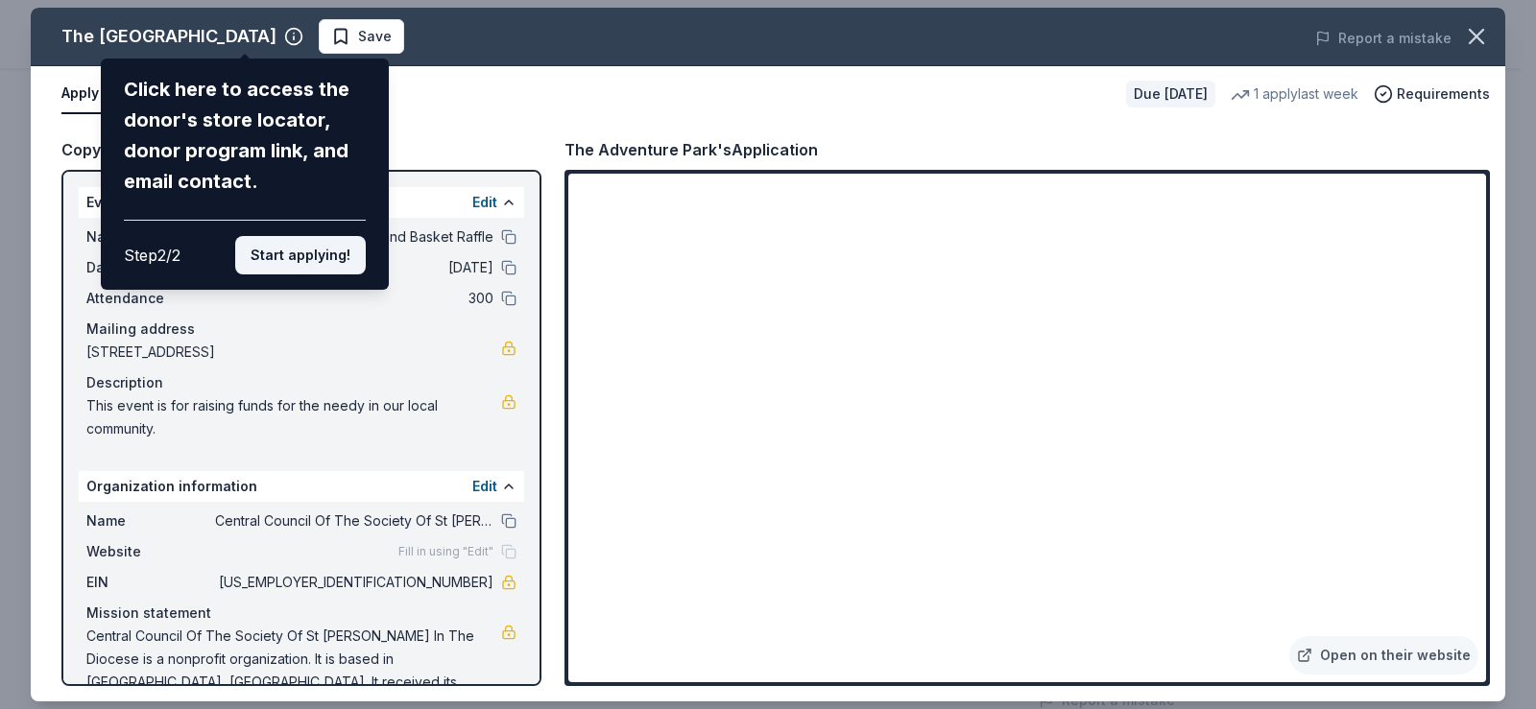
click at [295, 254] on button "Start applying!" at bounding box center [300, 255] width 131 height 38
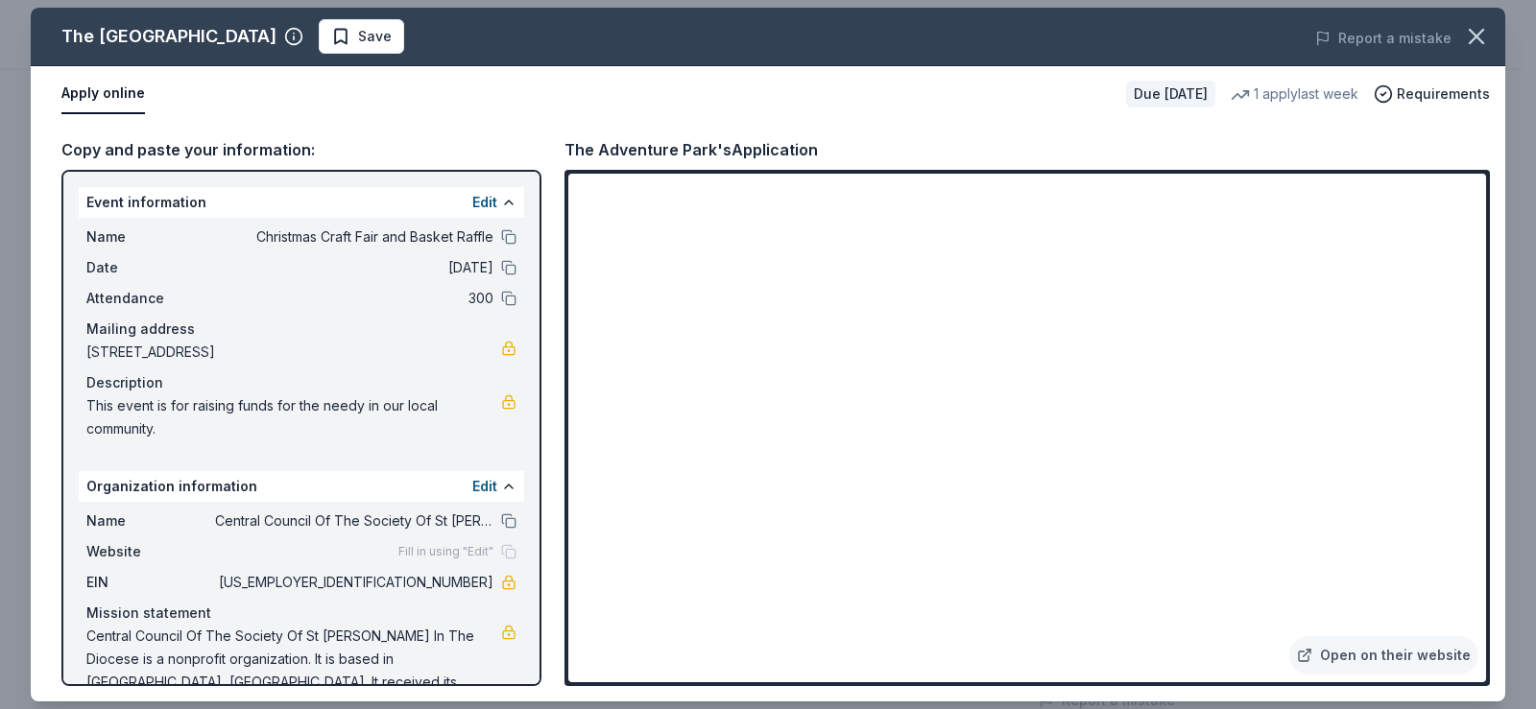
click at [1342, 656] on div "The Adventure Park Save Report a mistake Apply online Due in 25 days 1 apply la…" at bounding box center [768, 355] width 1474 height 694
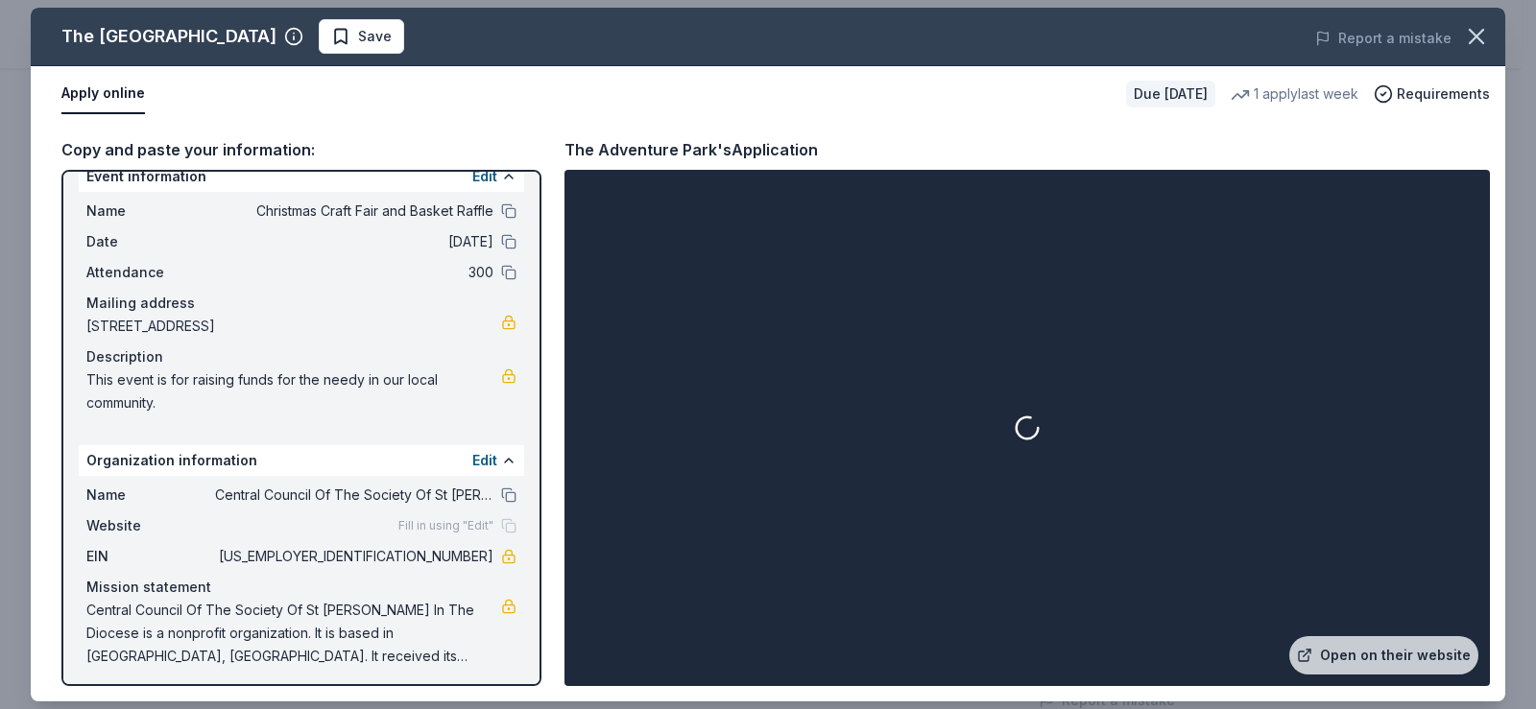
scroll to position [33, 0]
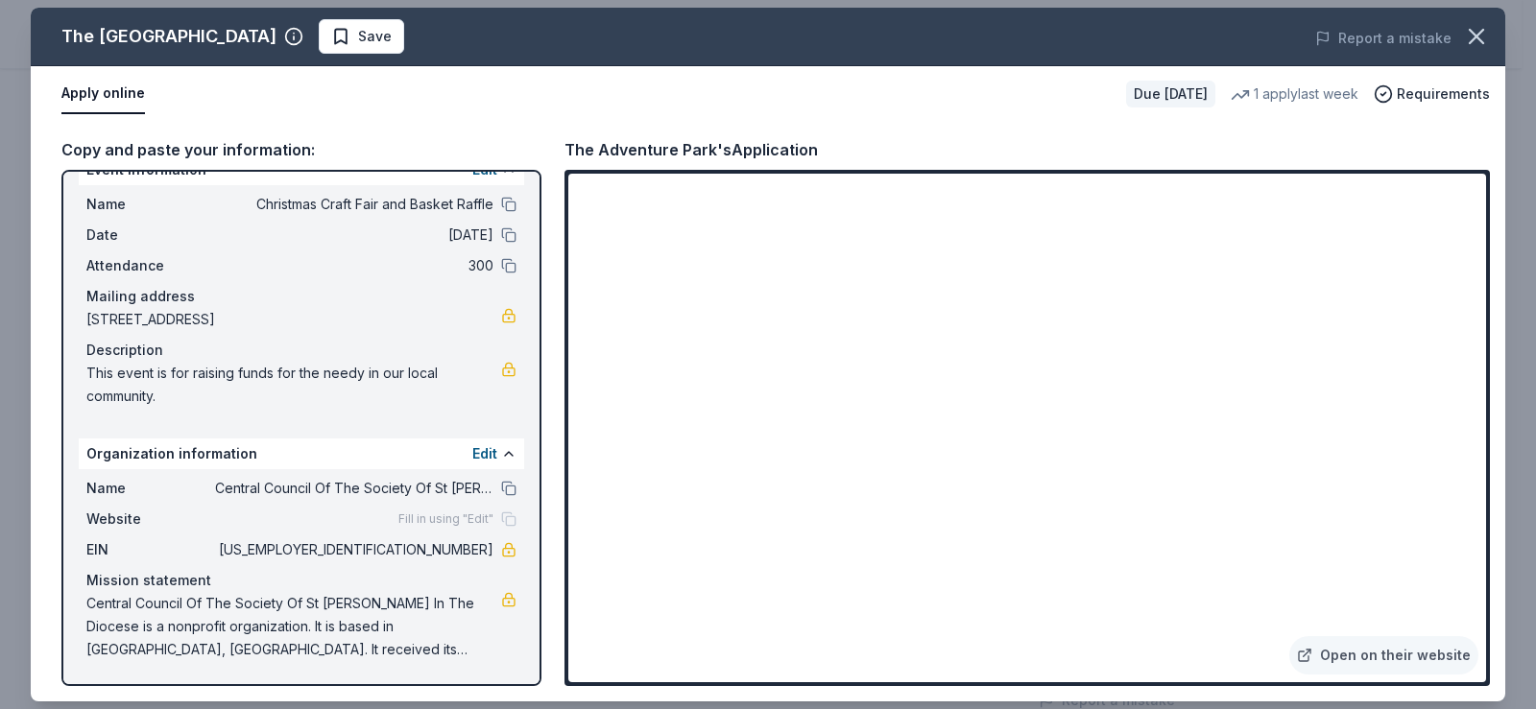
click at [129, 322] on span "125 Half Hollow Road, Deer Park, NY 11729" at bounding box center [293, 319] width 415 height 23
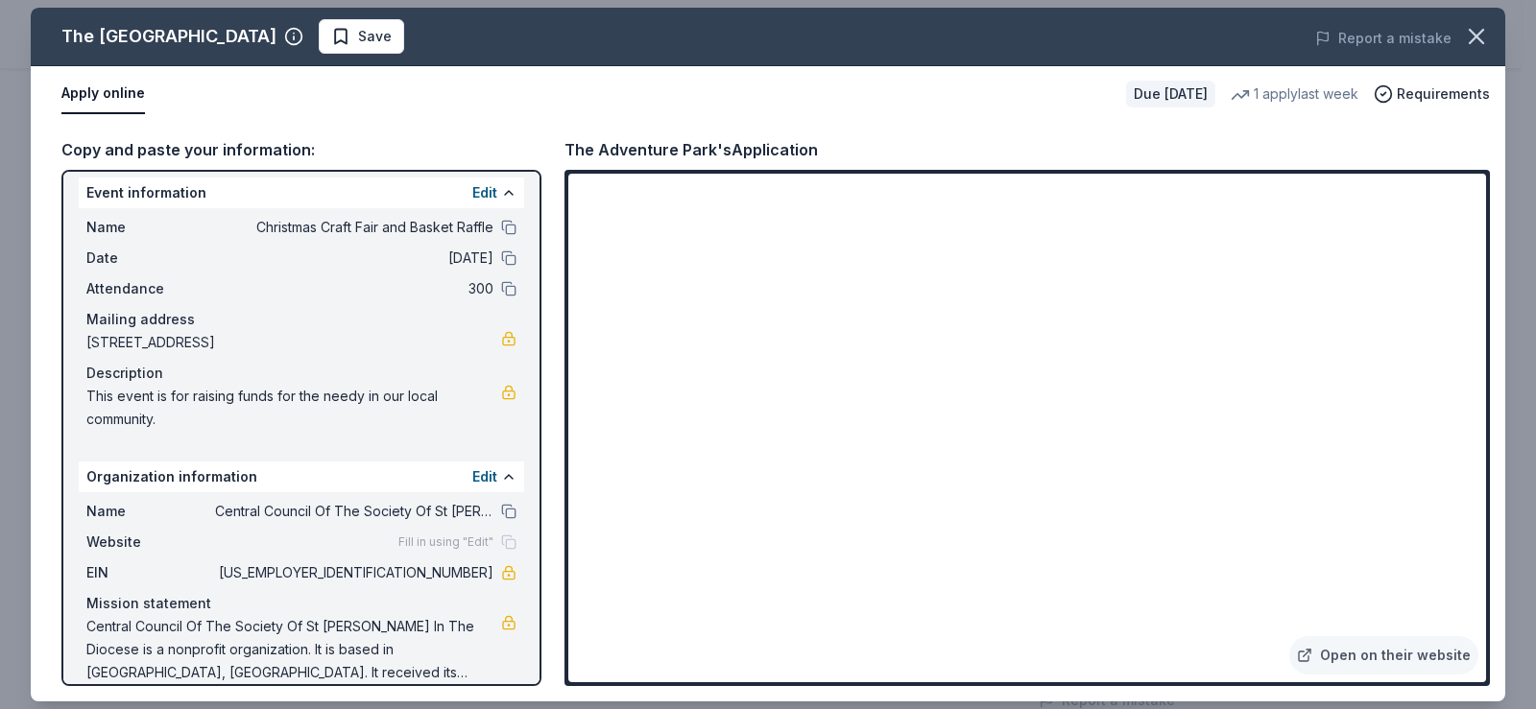
scroll to position [0, 0]
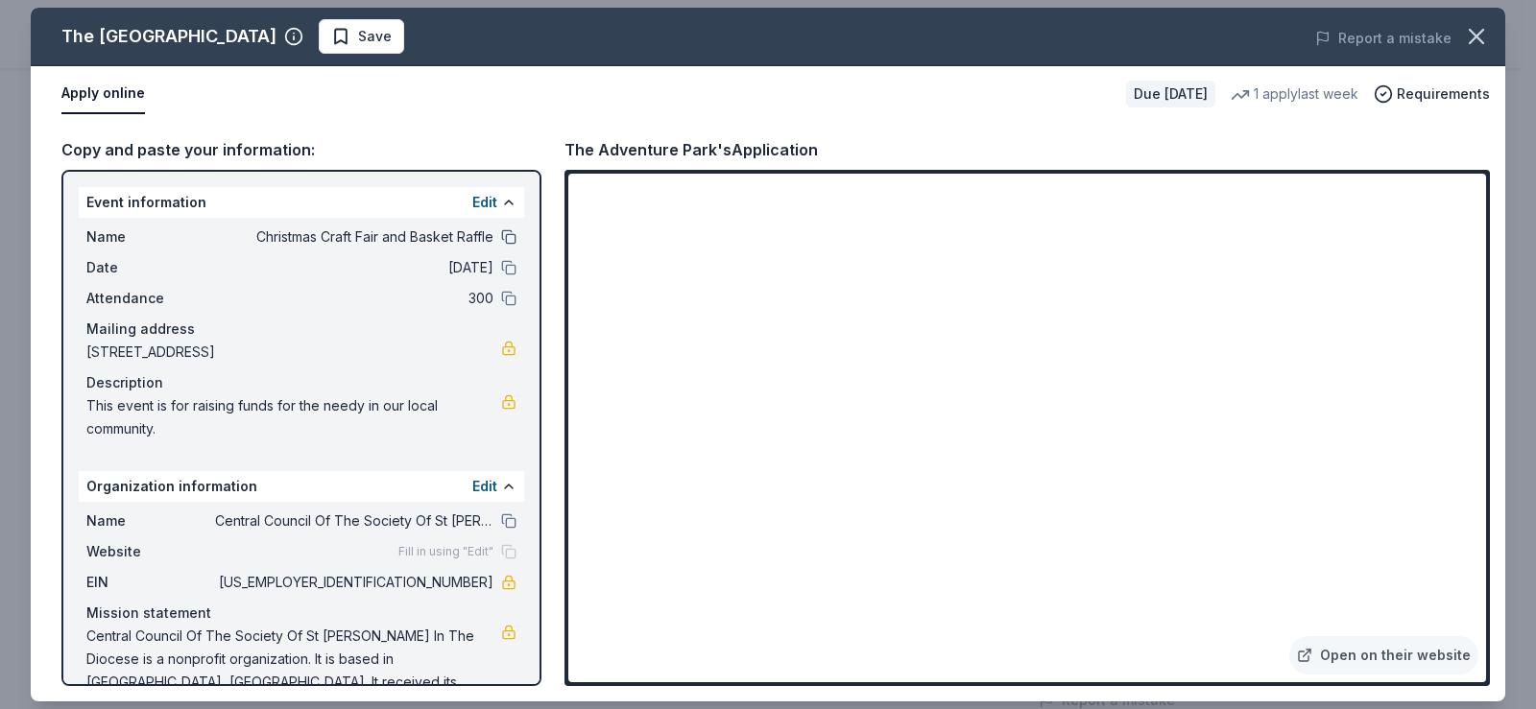
click at [501, 237] on button at bounding box center [508, 236] width 15 height 15
drag, startPoint x: 370, startPoint y: 343, endPoint x: 216, endPoint y: 343, distance: 153.6
click at [216, 343] on span "125 Half Hollow Road, Deer Park, NY 11729" at bounding box center [293, 352] width 415 height 23
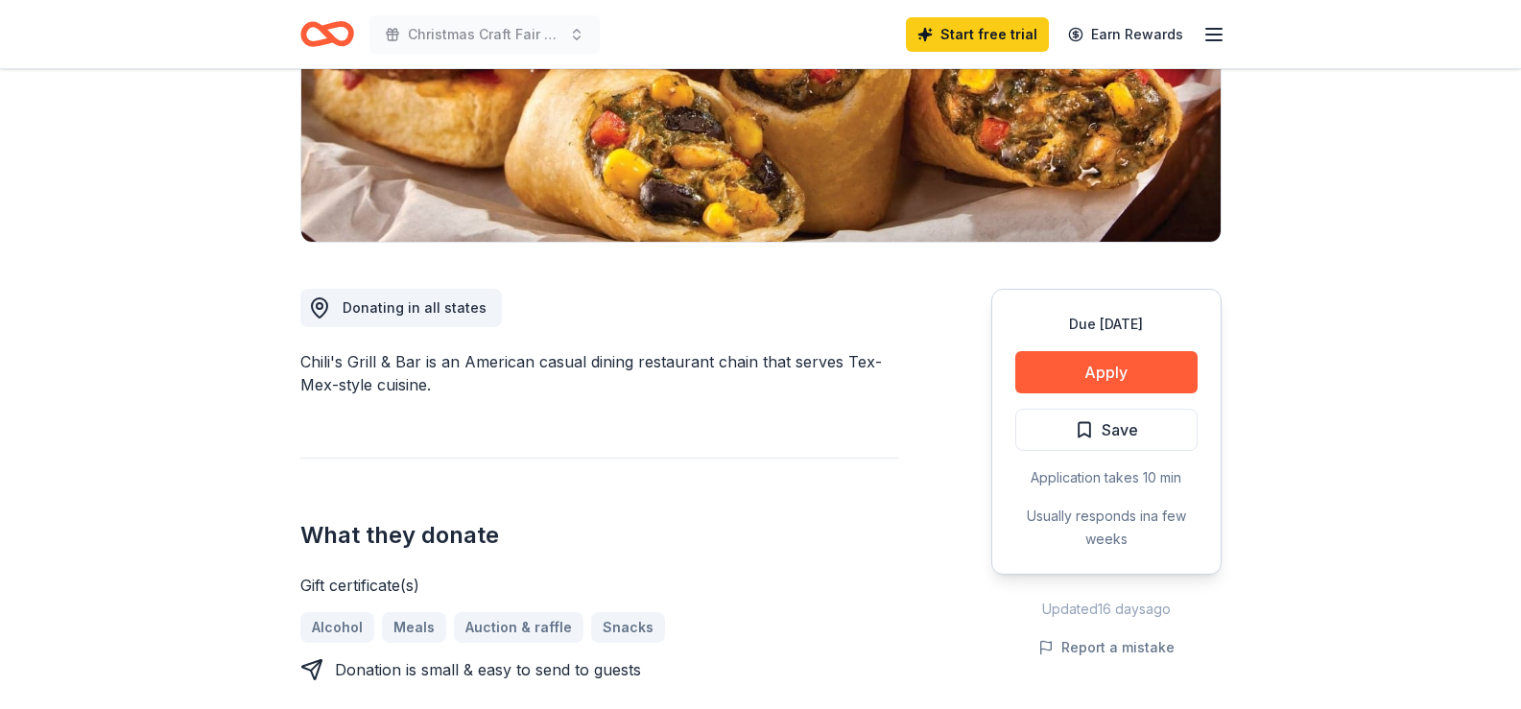
scroll to position [384, 0]
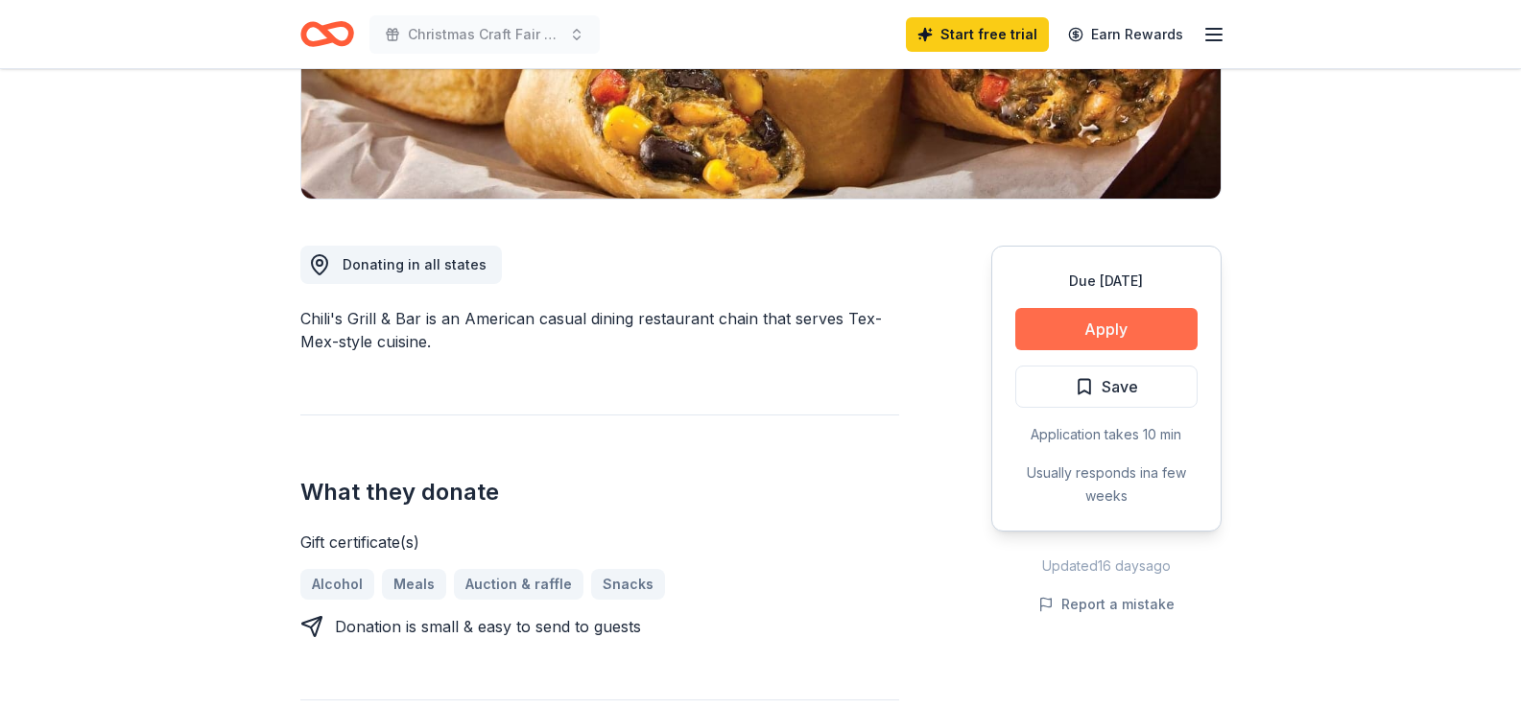
click at [1105, 326] on button "Apply" at bounding box center [1107, 329] width 182 height 42
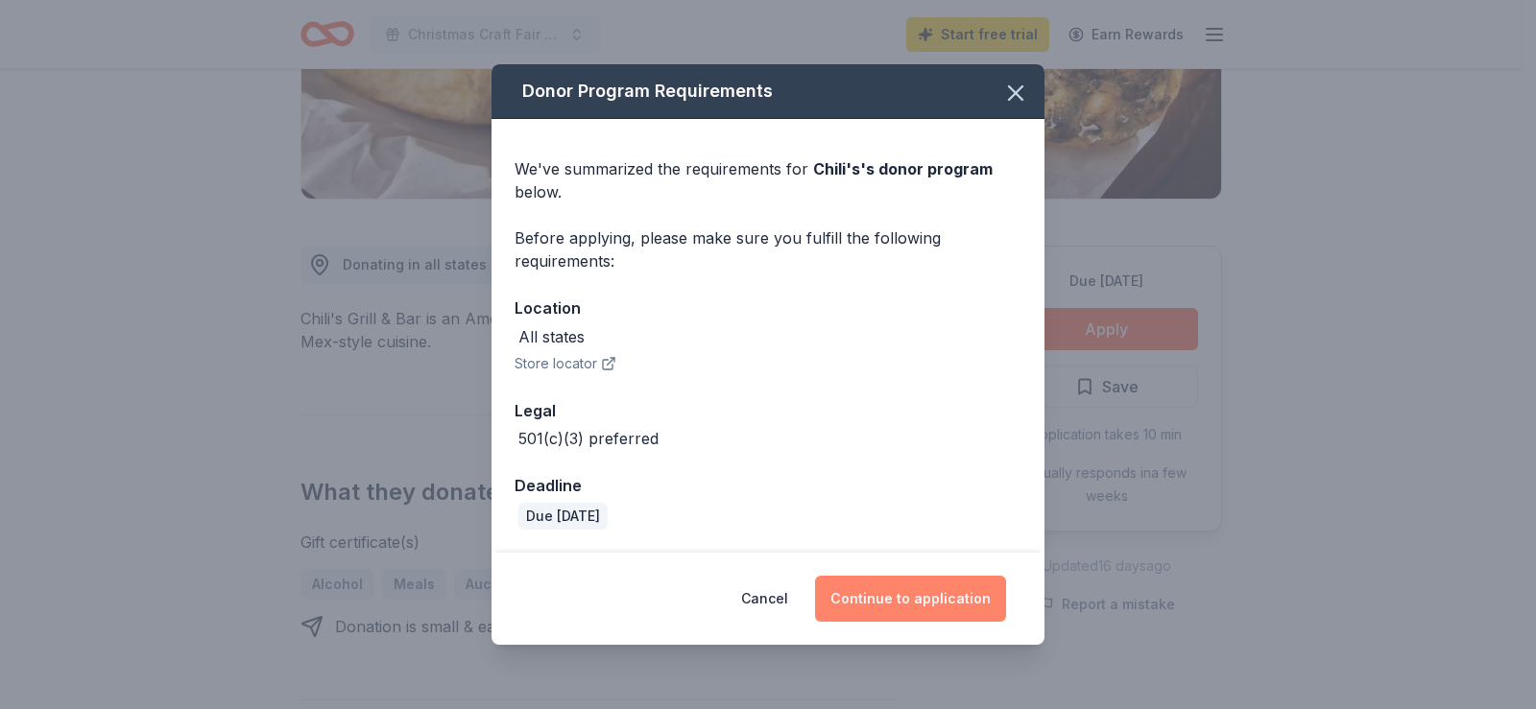
click at [929, 604] on button "Continue to application" at bounding box center [910, 599] width 191 height 46
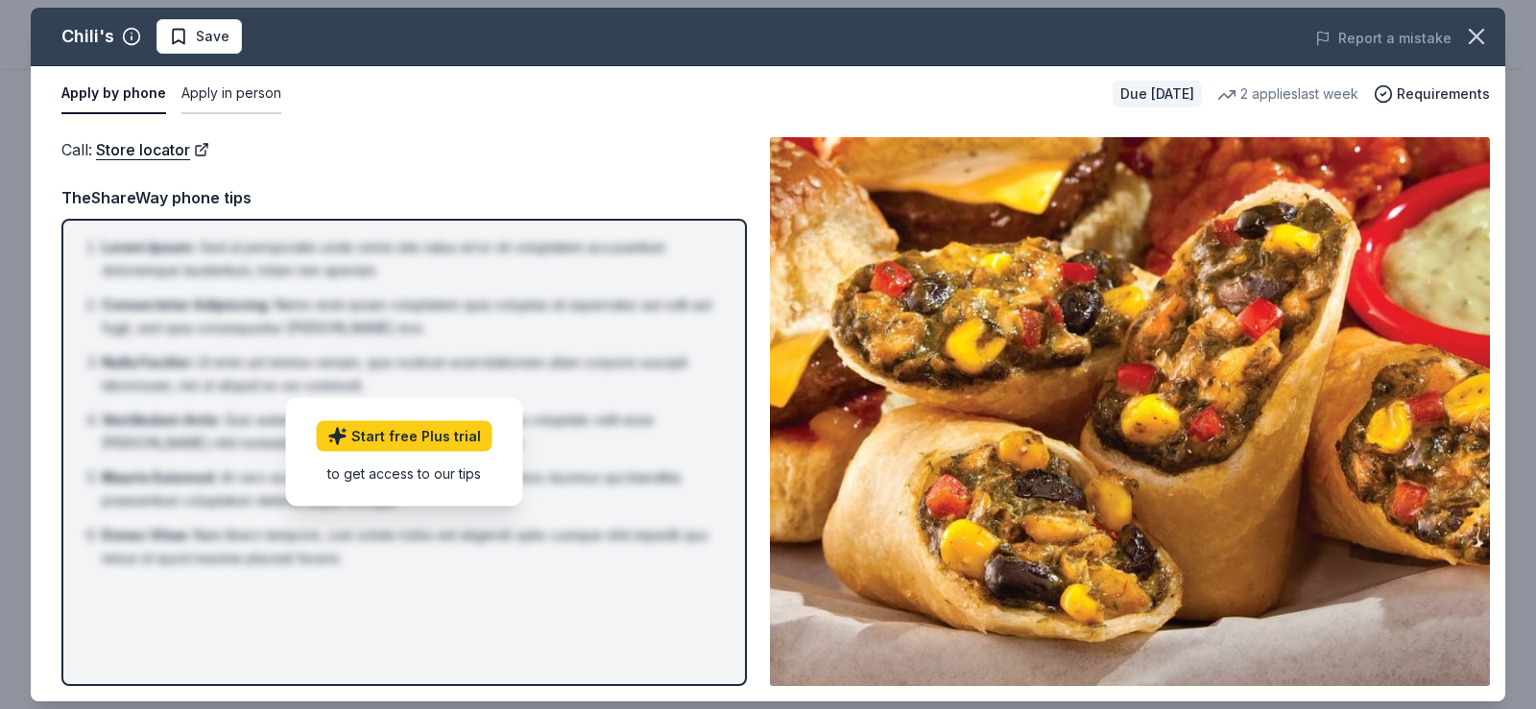
click at [246, 98] on button "Apply in person" at bounding box center [231, 94] width 100 height 40
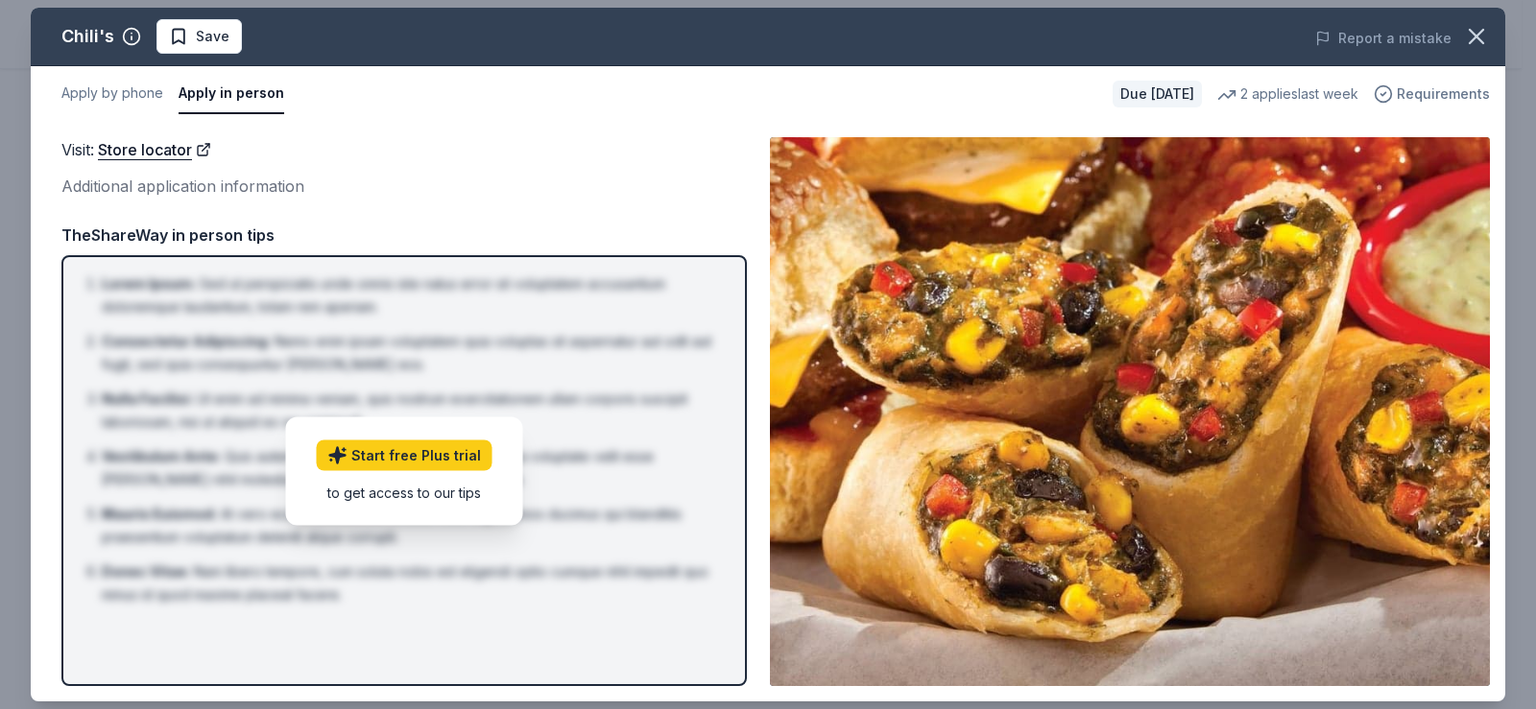
click at [1475, 97] on span "Requirements" at bounding box center [1443, 94] width 93 height 23
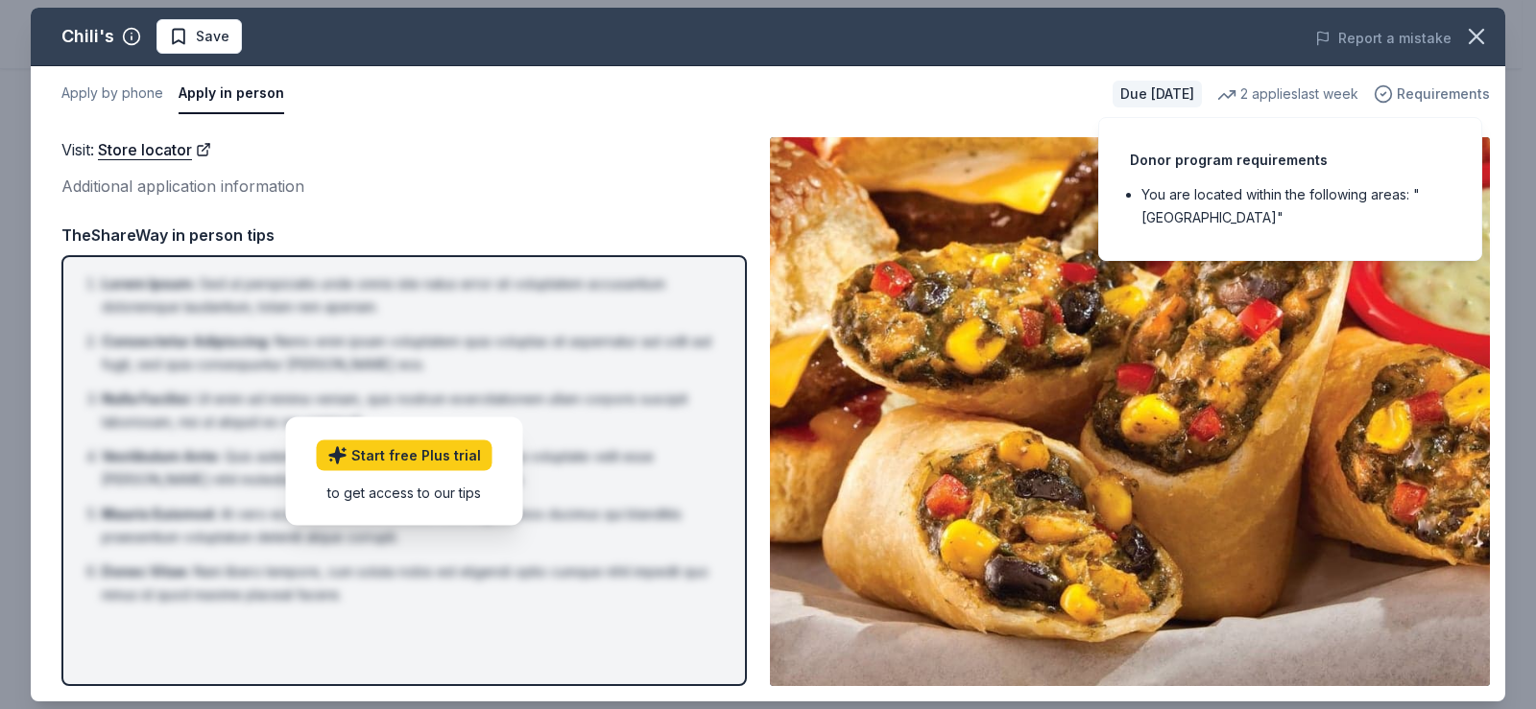
click at [1475, 97] on span "Requirements" at bounding box center [1443, 94] width 93 height 23
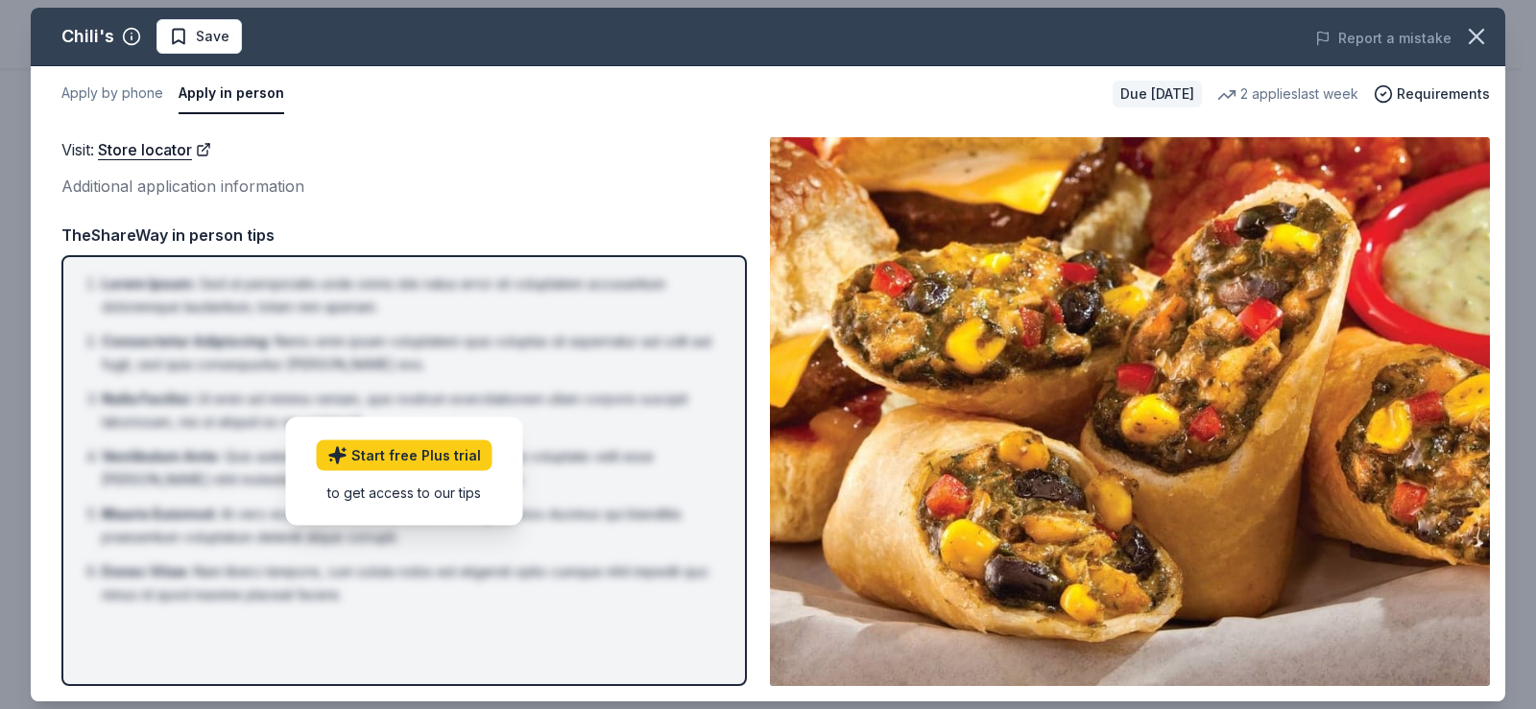
click at [165, 182] on div "Additional application information" at bounding box center [403, 186] width 685 height 25
click at [161, 148] on link "Store locator" at bounding box center [154, 149] width 113 height 25
click at [1479, 37] on icon "button" at bounding box center [1476, 36] width 27 height 27
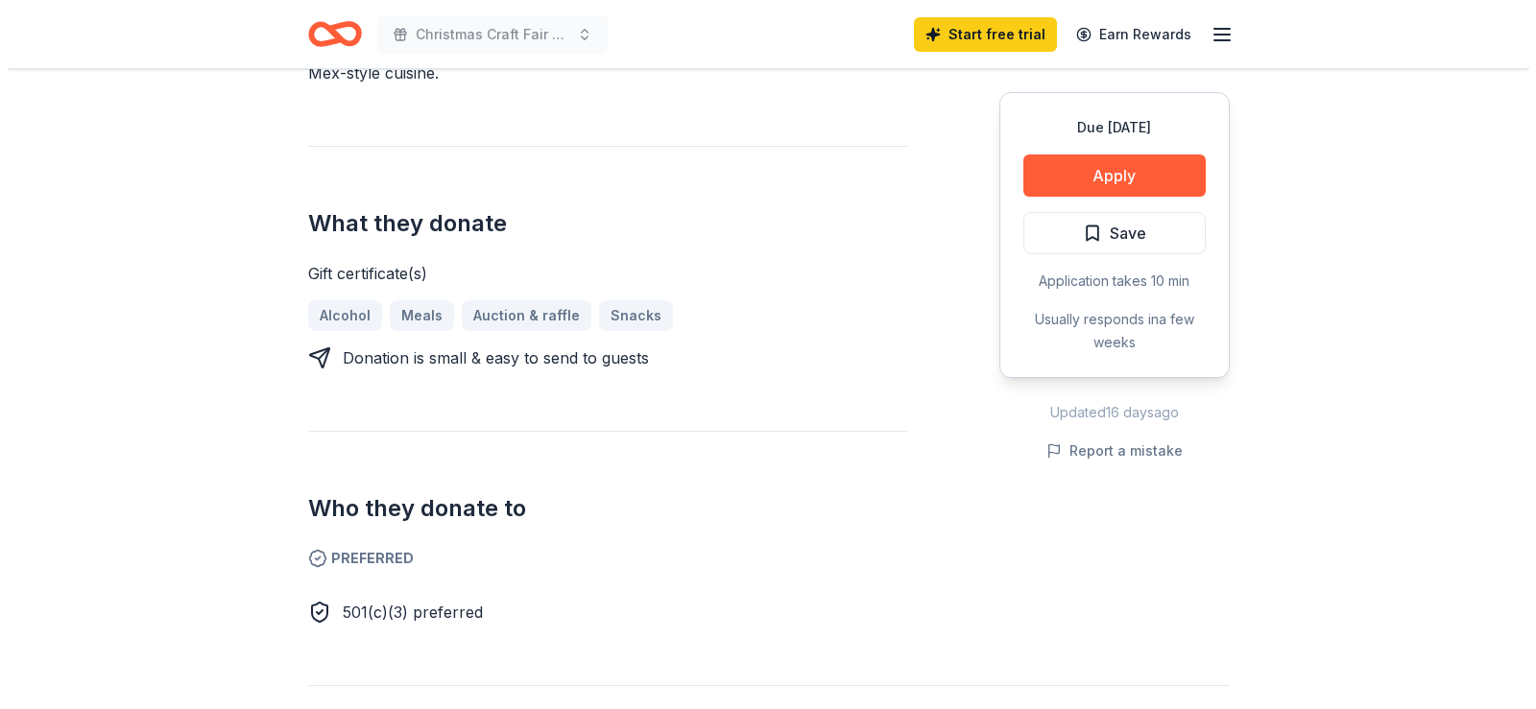
scroll to position [672, 0]
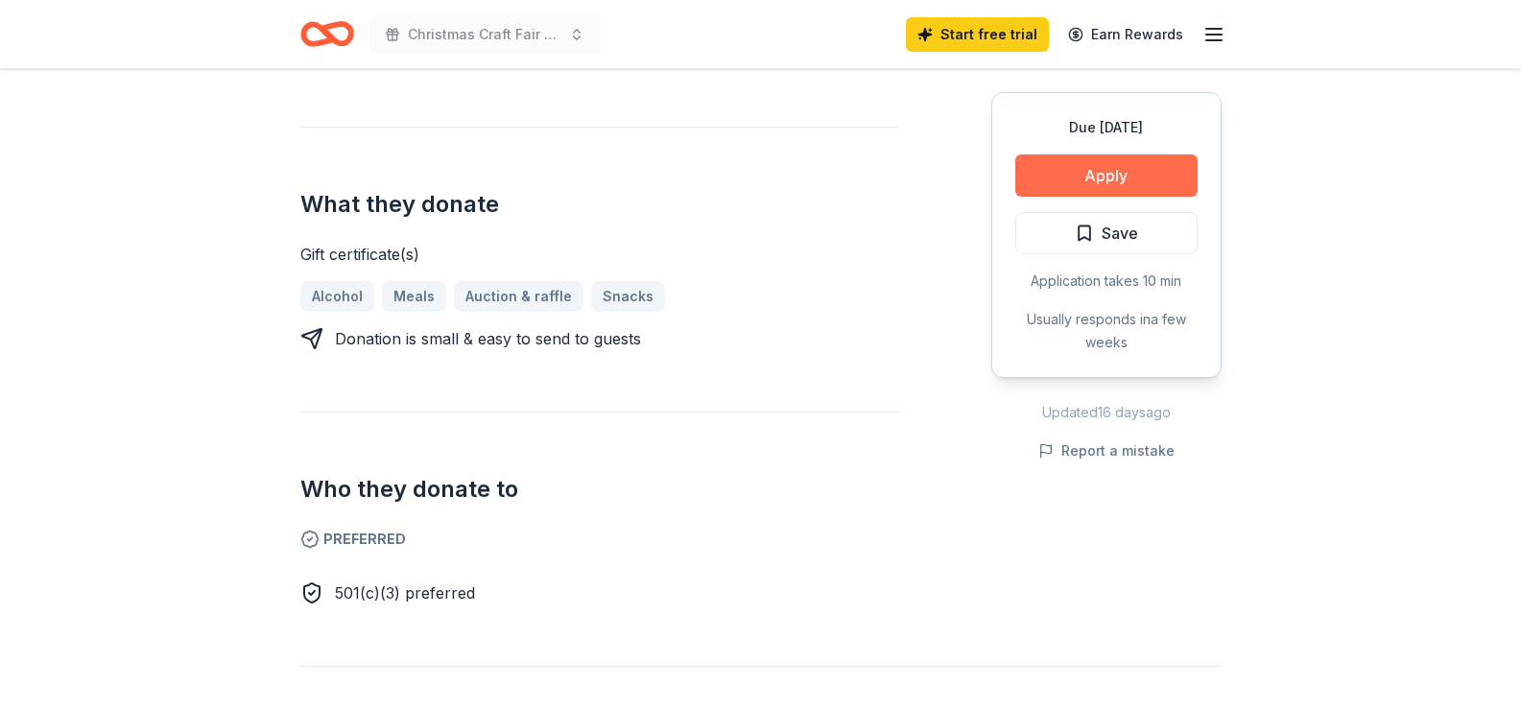
click at [1139, 172] on button "Apply" at bounding box center [1107, 176] width 182 height 42
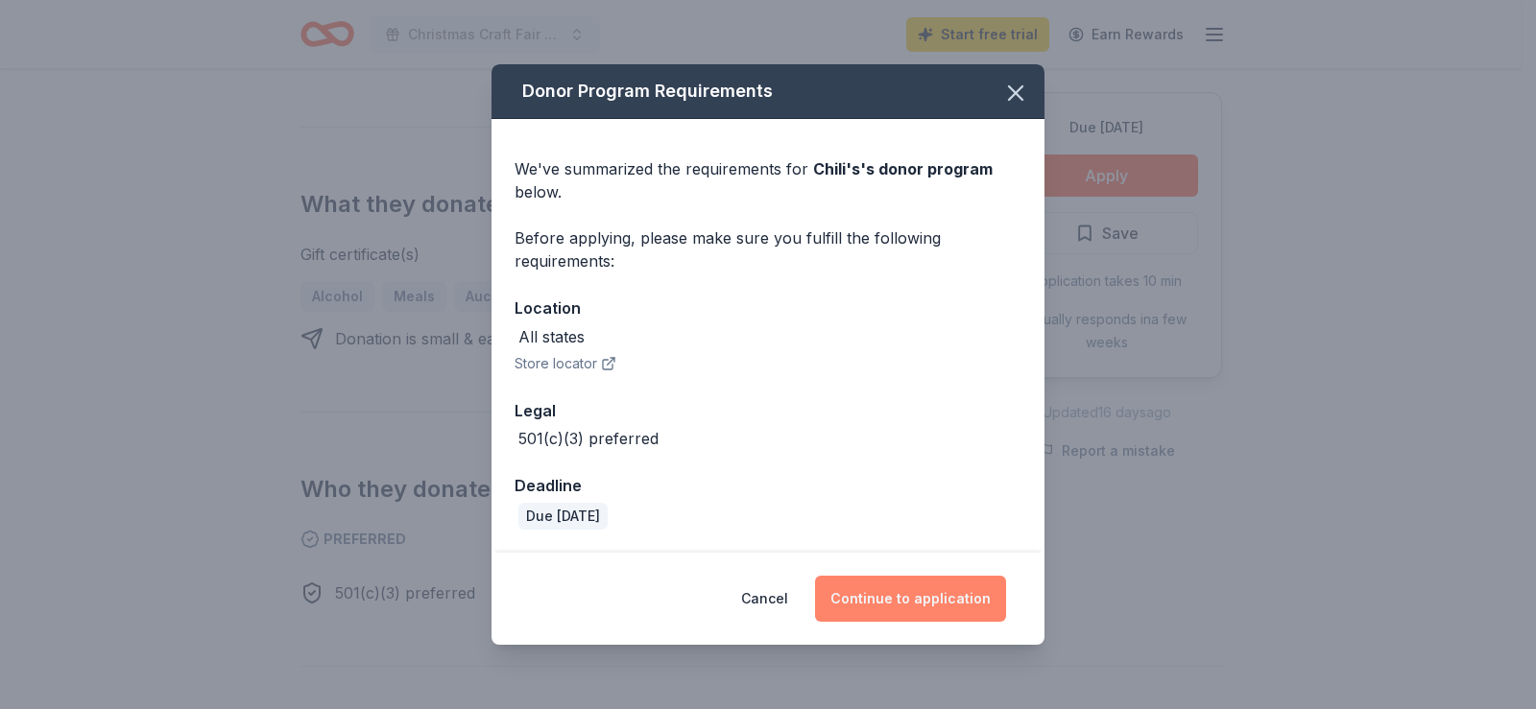
click at [928, 591] on button "Continue to application" at bounding box center [910, 599] width 191 height 46
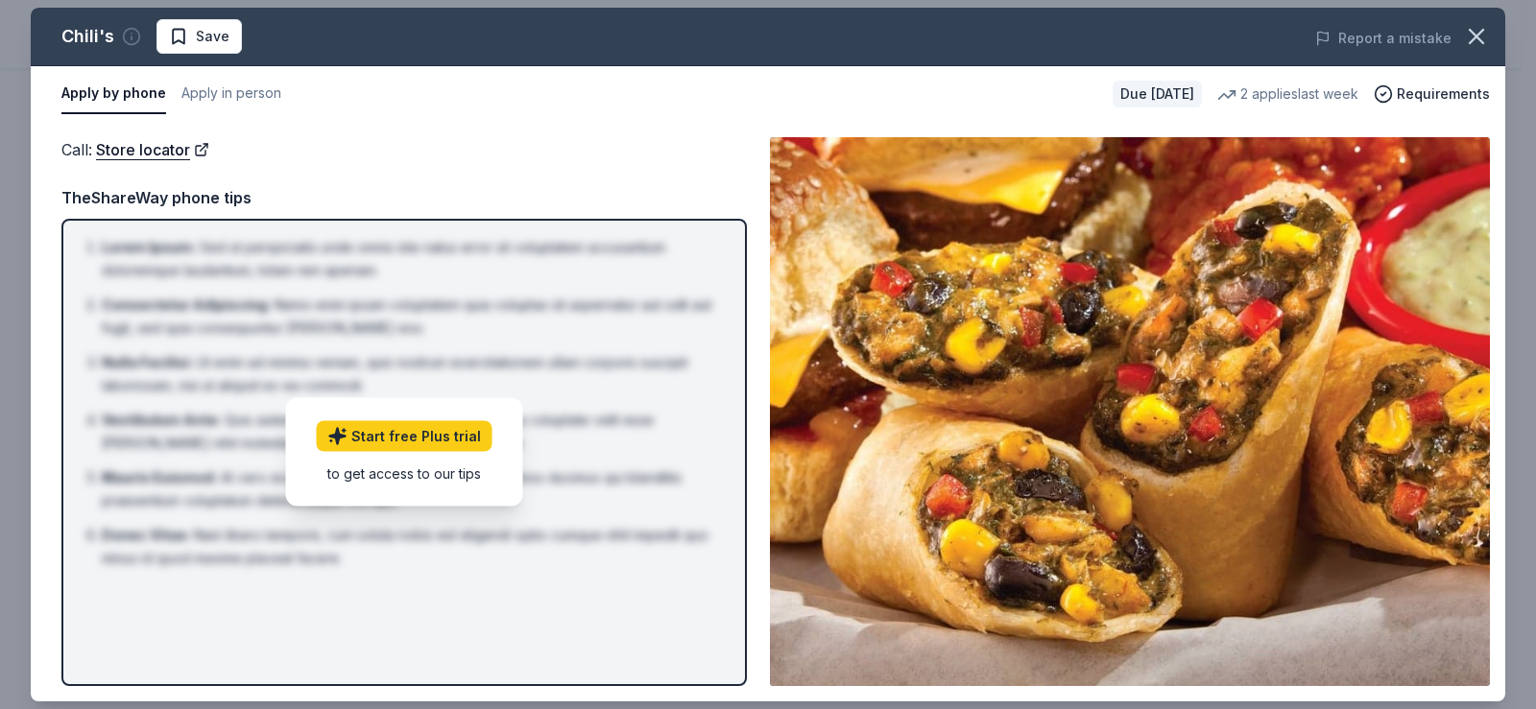
click at [134, 40] on icon "button" at bounding box center [131, 36] width 19 height 19
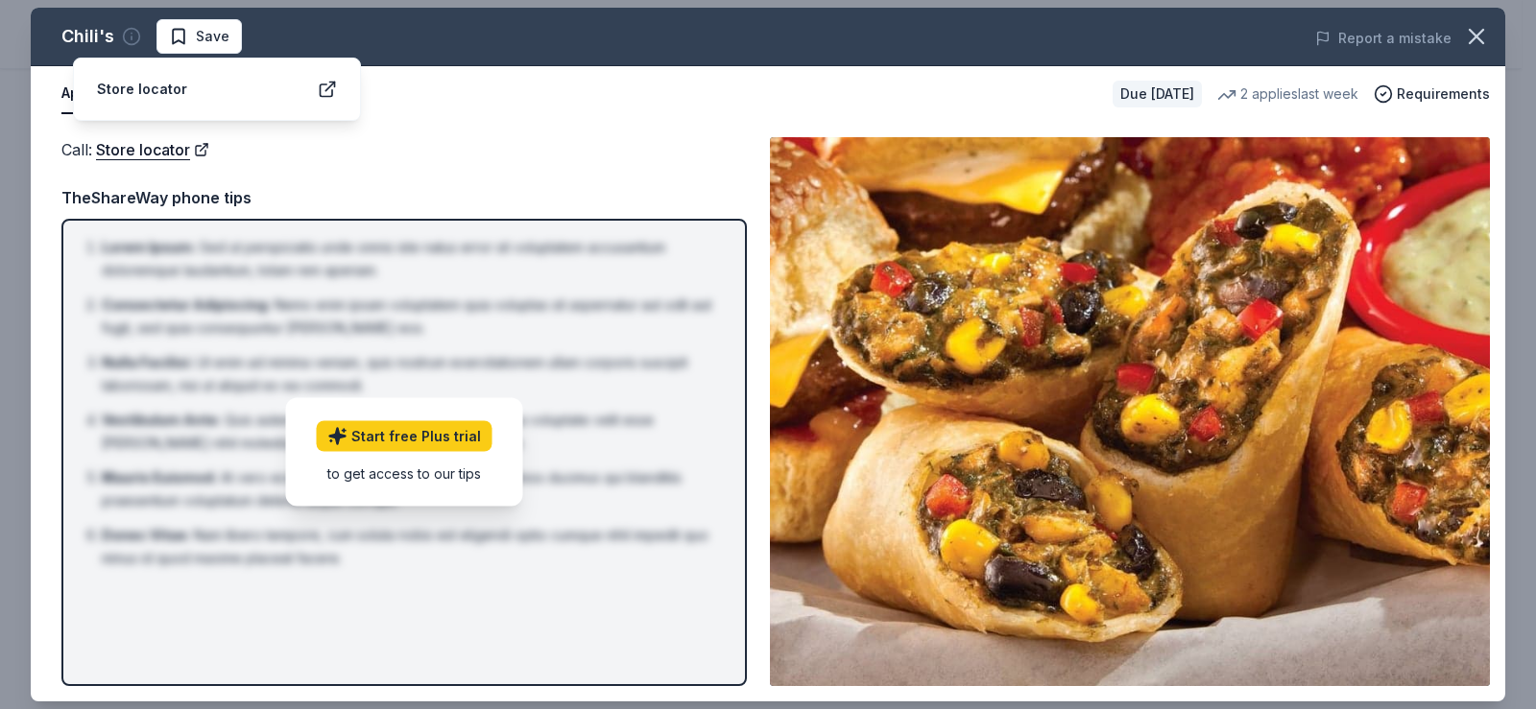
click at [134, 40] on icon "button" at bounding box center [131, 36] width 19 height 19
